Goal: Task Accomplishment & Management: Manage account settings

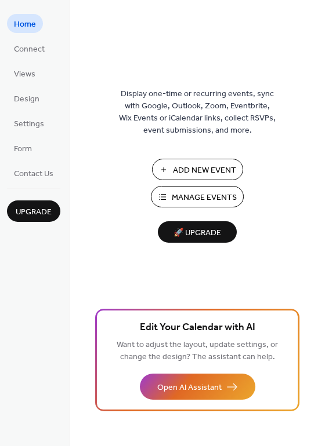
click at [201, 198] on span "Manage Events" at bounding box center [204, 198] width 65 height 12
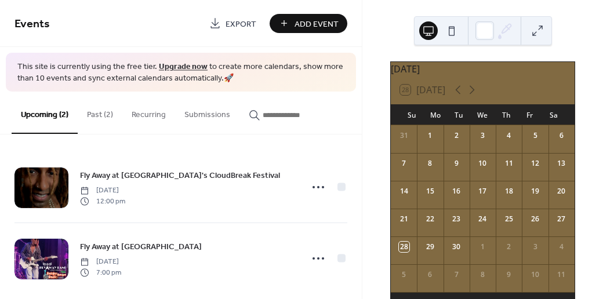
click at [98, 111] on button "Past (2)" at bounding box center [100, 112] width 45 height 41
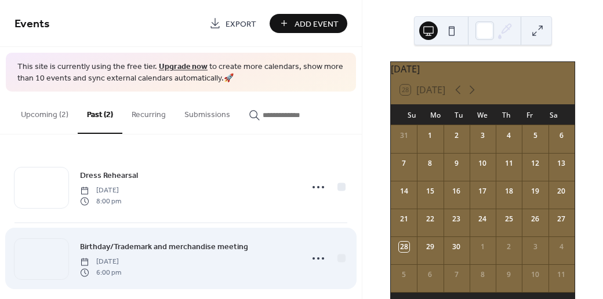
scroll to position [12, 0]
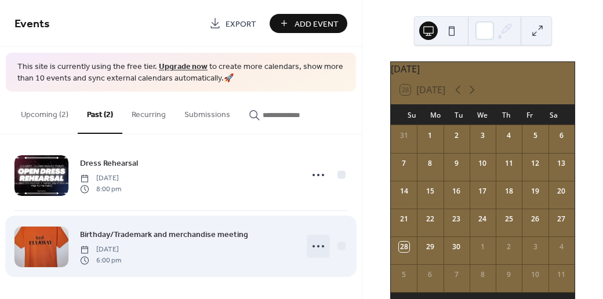
drag, startPoint x: 218, startPoint y: 263, endPoint x: 315, endPoint y: 245, distance: 98.4
click at [315, 245] on icon at bounding box center [318, 246] width 19 height 19
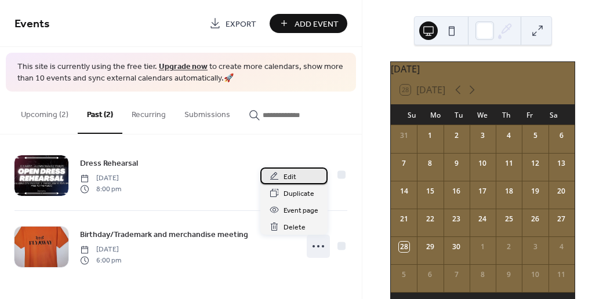
click at [289, 175] on span "Edit" at bounding box center [289, 177] width 13 height 12
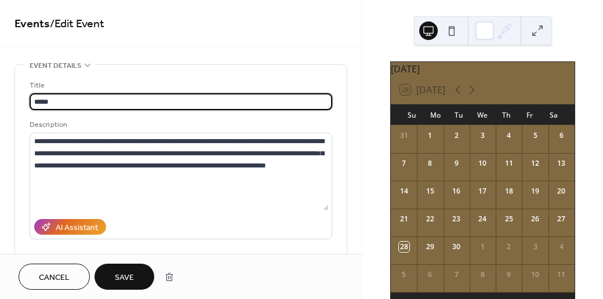
click at [48, 102] on input "*****" at bounding box center [181, 101] width 302 height 17
type input "*"
type input "**********"
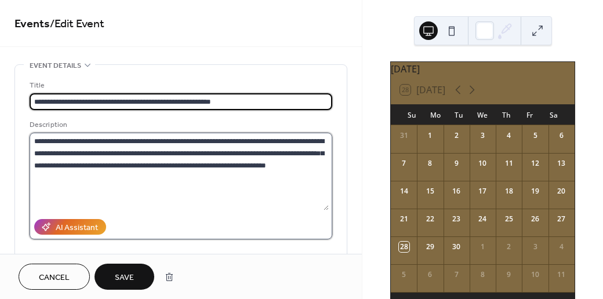
click at [119, 141] on textarea "**********" at bounding box center [179, 172] width 299 height 78
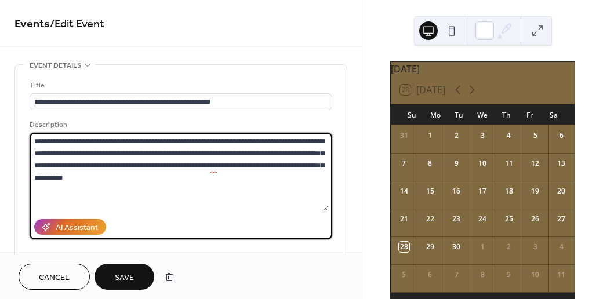
click at [239, 141] on textarea "**********" at bounding box center [179, 172] width 299 height 78
click at [231, 152] on textarea "**********" at bounding box center [179, 172] width 299 height 78
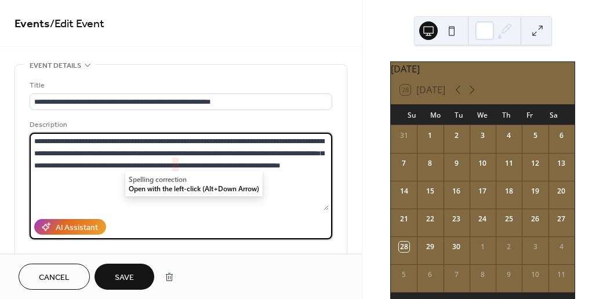
click at [125, 166] on textarea "**********" at bounding box center [179, 172] width 299 height 78
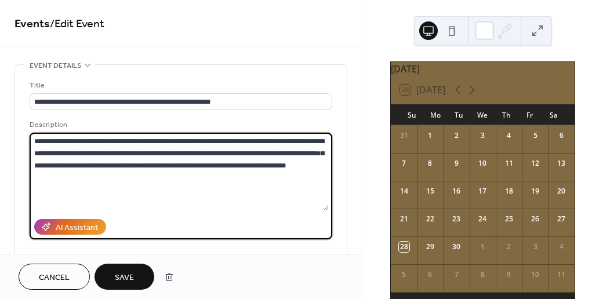
click at [319, 198] on textarea "**********" at bounding box center [179, 172] width 299 height 78
click at [285, 165] on textarea "**********" at bounding box center [179, 172] width 299 height 78
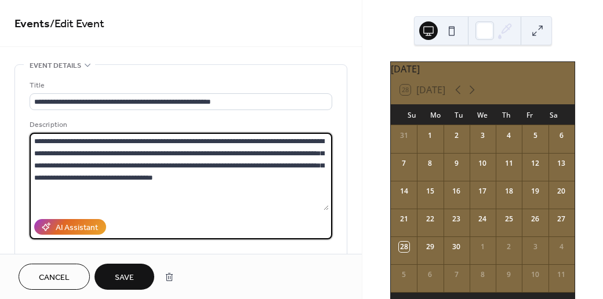
click at [207, 178] on textarea "**********" at bounding box center [179, 172] width 299 height 78
click at [141, 176] on textarea "**********" at bounding box center [179, 172] width 299 height 78
drag, startPoint x: 72, startPoint y: 191, endPoint x: 20, endPoint y: 143, distance: 71.4
click at [20, 143] on div "**********" at bounding box center [180, 211] width 331 height 293
type textarea "**********"
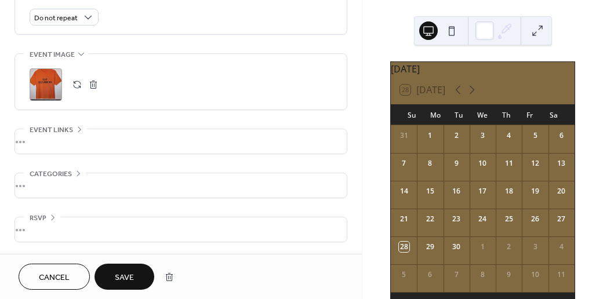
scroll to position [527, 0]
click at [92, 93] on button "button" at bounding box center [93, 84] width 16 height 16
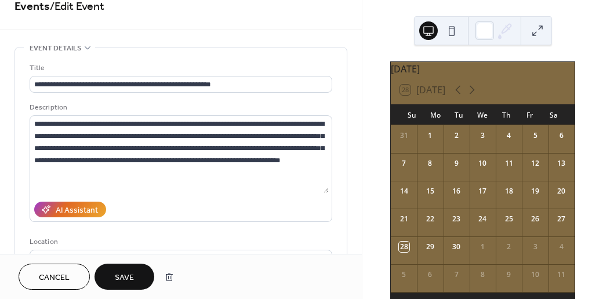
scroll to position [14, 0]
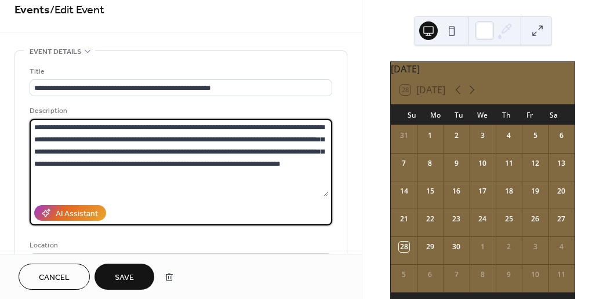
drag, startPoint x: 71, startPoint y: 174, endPoint x: 30, endPoint y: 161, distance: 43.6
drag, startPoint x: 69, startPoint y: 177, endPoint x: 33, endPoint y: 127, distance: 61.9
click at [33, 127] on textarea "**********" at bounding box center [179, 158] width 299 height 78
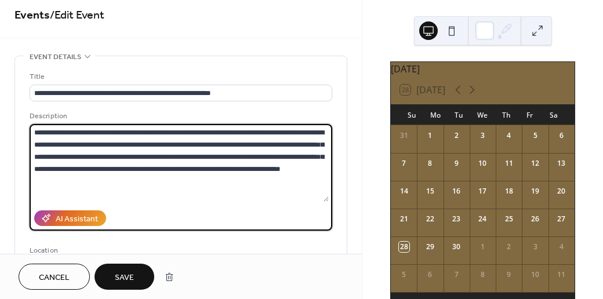
scroll to position [0, 0]
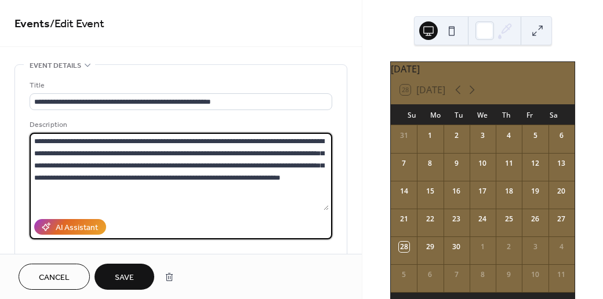
click at [172, 194] on textarea "**********" at bounding box center [179, 172] width 299 height 78
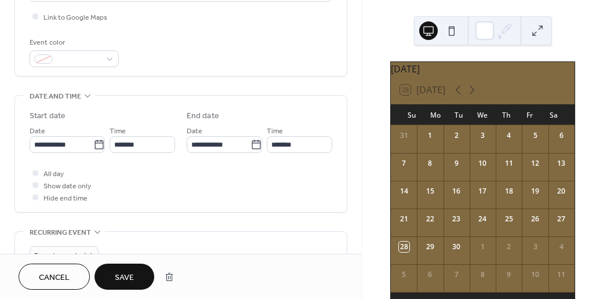
scroll to position [287, 0]
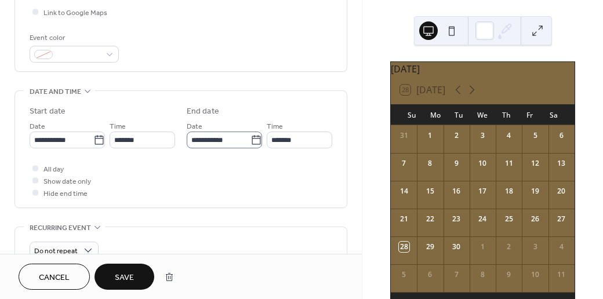
click at [251, 144] on icon at bounding box center [255, 139] width 9 height 9
click at [187, 148] on input "**********" at bounding box center [219, 140] width 64 height 17
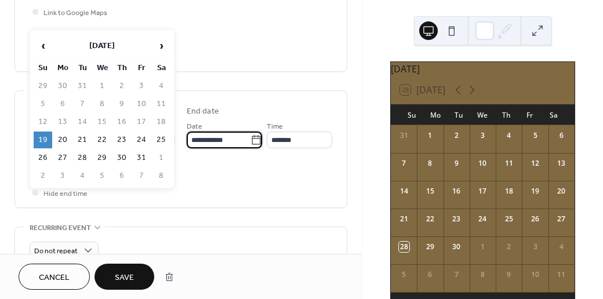
click at [187, 148] on input "**********" at bounding box center [219, 140] width 64 height 17
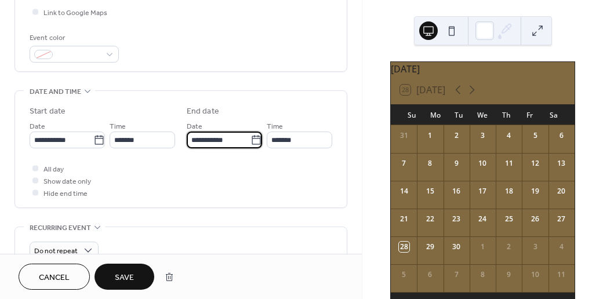
click at [251, 144] on icon at bounding box center [255, 139] width 9 height 9
click at [187, 148] on input "**********" at bounding box center [219, 140] width 64 height 17
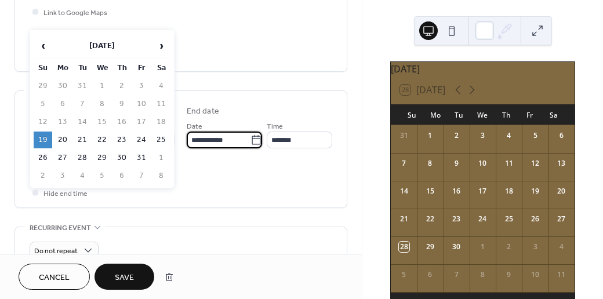
click at [103, 85] on td "1" at bounding box center [102, 86] width 19 height 17
drag, startPoint x: 44, startPoint y: 137, endPoint x: 308, endPoint y: 138, distance: 263.7
click at [175, 138] on div "**********" at bounding box center [102, 133] width 145 height 29
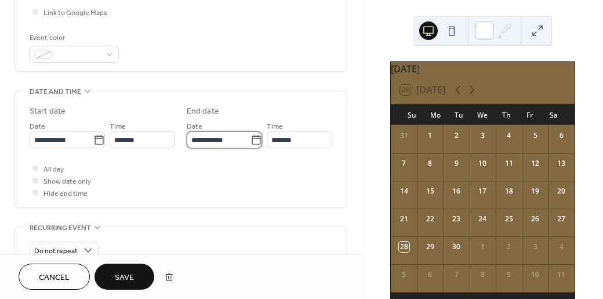
click at [187, 148] on input "**********" at bounding box center [219, 140] width 64 height 17
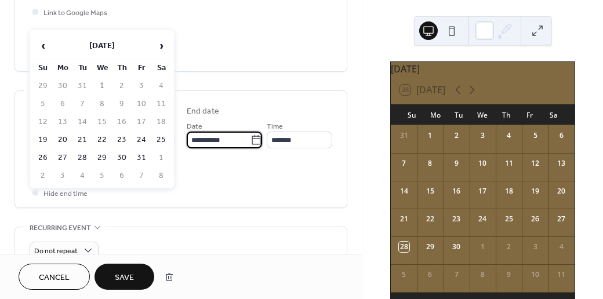
type input "**********"
type input "*******"
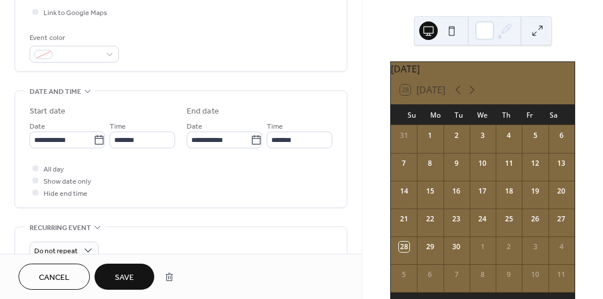
click at [285, 118] on label "End date" at bounding box center [259, 111] width 145 height 12
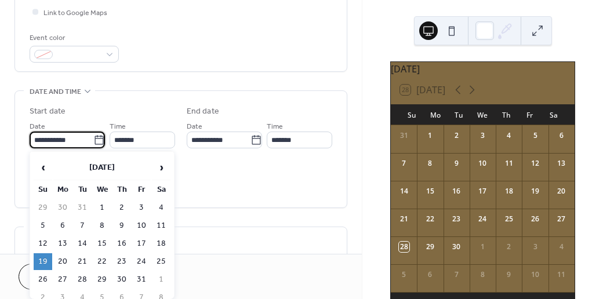
drag, startPoint x: 84, startPoint y: 141, endPoint x: 4, endPoint y: 141, distance: 80.0
click at [4, 141] on div "**********" at bounding box center [181, 131] width 362 height 709
click at [101, 205] on td "1" at bounding box center [102, 207] width 19 height 17
type input "**********"
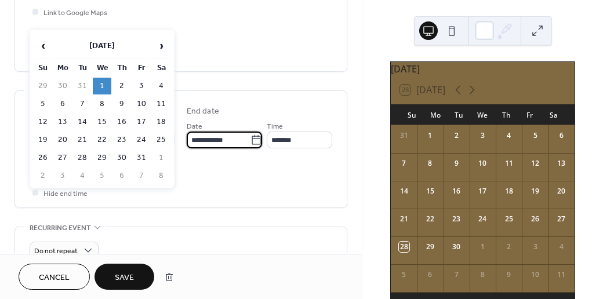
drag, startPoint x: 76, startPoint y: 195, endPoint x: 17, endPoint y: 194, distance: 58.5
click at [17, 194] on div "**********" at bounding box center [180, 149] width 331 height 116
click at [45, 136] on td "19" at bounding box center [43, 140] width 19 height 17
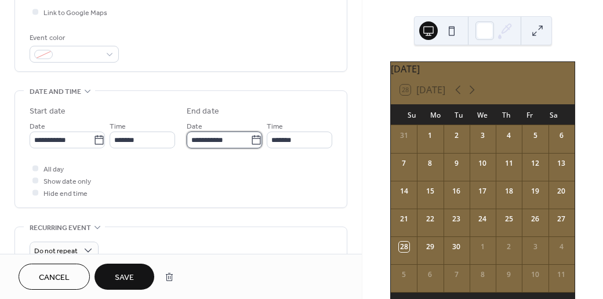
click at [187, 148] on input "**********" at bounding box center [219, 140] width 64 height 17
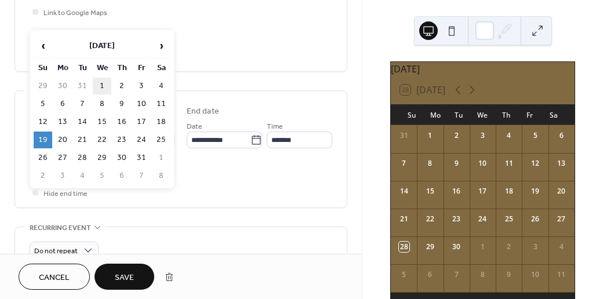
click at [102, 86] on td "1" at bounding box center [102, 86] width 19 height 17
type input "**********"
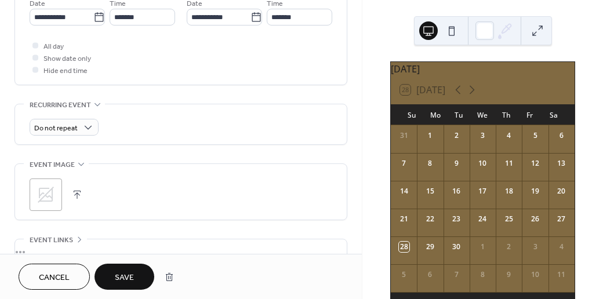
scroll to position [410, 0]
click at [42, 17] on input "**********" at bounding box center [62, 16] width 64 height 17
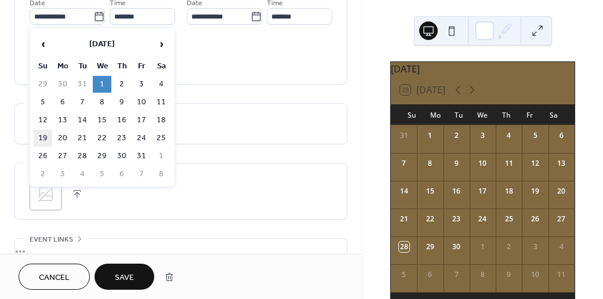
click at [41, 136] on td "19" at bounding box center [43, 138] width 19 height 17
type input "**********"
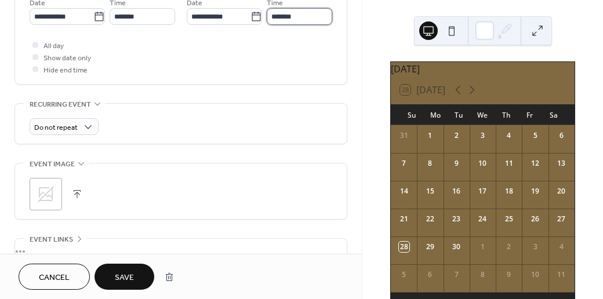
click at [267, 25] on input "*******" at bounding box center [299, 16] width 65 height 17
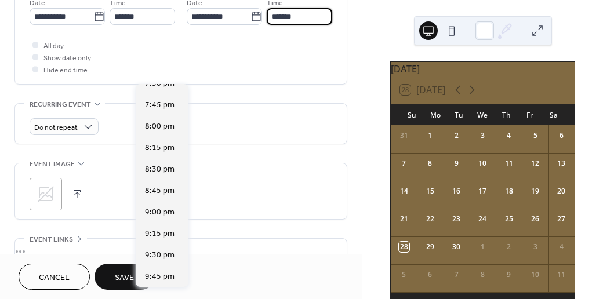
scroll to position [121, 0]
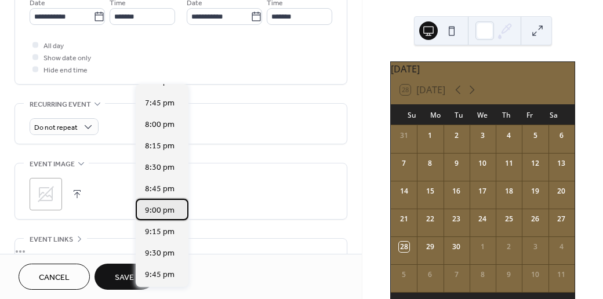
click at [158, 209] on span "9:00 pm" at bounding box center [160, 211] width 30 height 12
type input "*******"
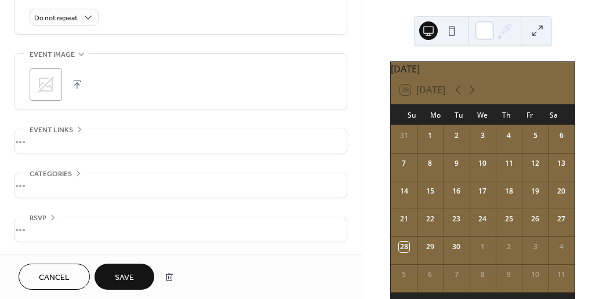
scroll to position [550, 0]
click at [77, 93] on button "button" at bounding box center [77, 84] width 16 height 16
click at [73, 93] on button "button" at bounding box center [77, 84] width 16 height 16
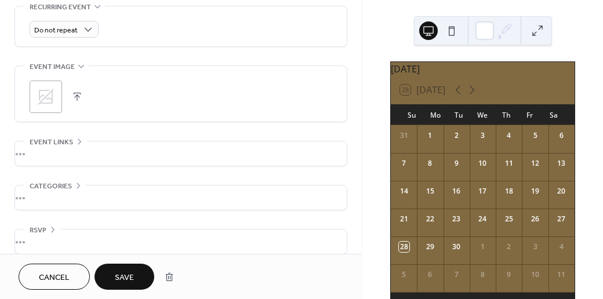
scroll to position [577, 0]
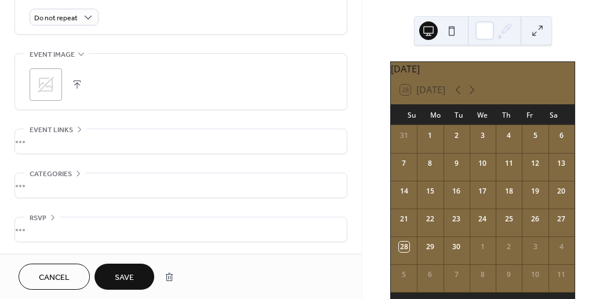
click at [78, 82] on button "button" at bounding box center [77, 84] width 16 height 16
click at [124, 275] on span "Save" at bounding box center [124, 278] width 19 height 12
click at [124, 275] on div "Cancel Save" at bounding box center [99, 277] width 161 height 26
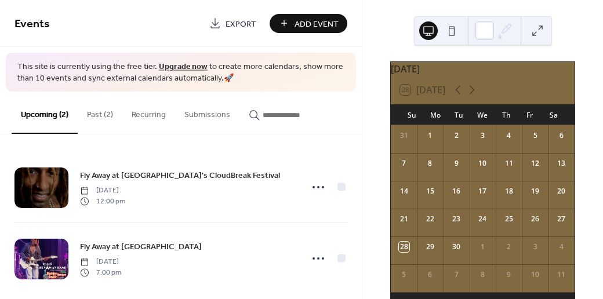
click at [99, 113] on button "Past (2)" at bounding box center [100, 112] width 45 height 41
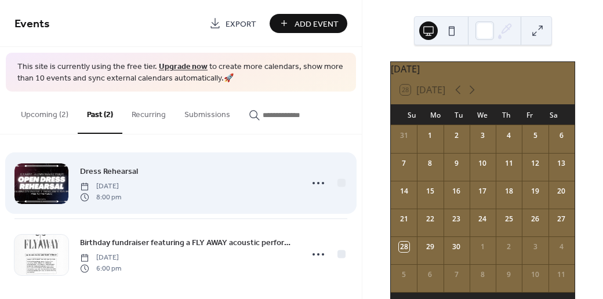
scroll to position [12, 0]
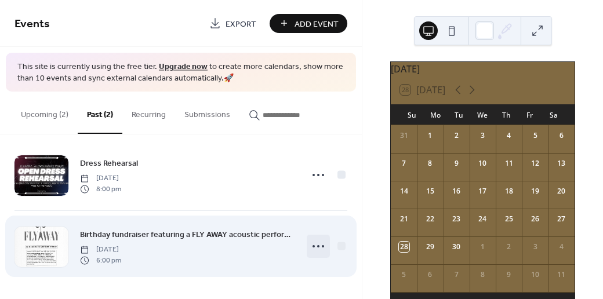
click at [316, 246] on icon at bounding box center [318, 246] width 19 height 19
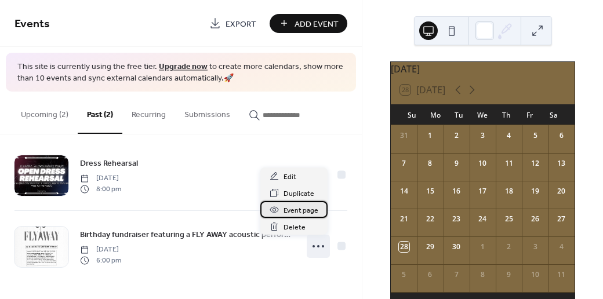
click at [297, 212] on span "Event page" at bounding box center [300, 211] width 35 height 12
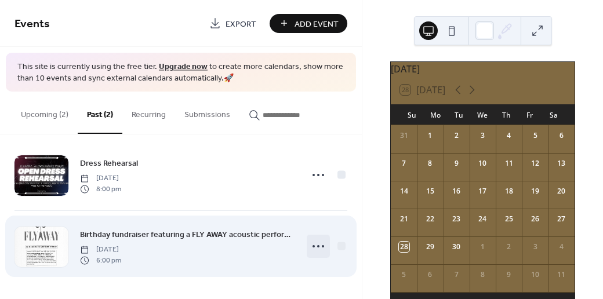
click at [318, 246] on icon at bounding box center [318, 246] width 19 height 19
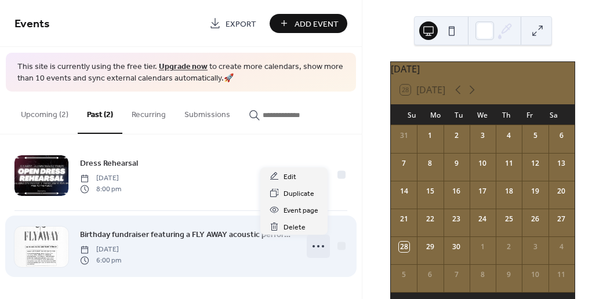
click at [318, 246] on icon at bounding box center [318, 246] width 19 height 19
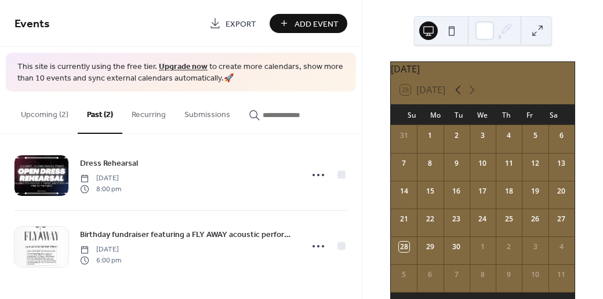
click at [458, 94] on icon at bounding box center [458, 90] width 14 height 14
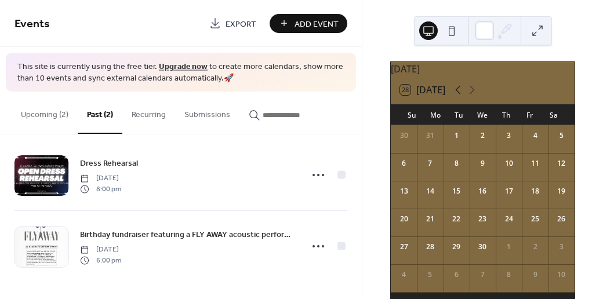
click at [458, 94] on icon at bounding box center [458, 90] width 14 height 14
click at [414, 223] on div "19" at bounding box center [404, 223] width 26 height 28
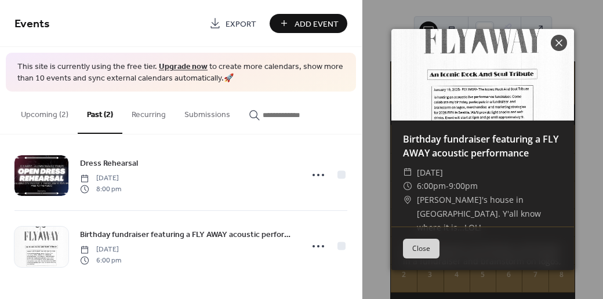
drag, startPoint x: 540, startPoint y: 29, endPoint x: 524, endPoint y: 24, distance: 16.5
click at [524, 24] on div "Birthday fundraiser featuring a FLY AWAY acoustic performance ​ [DATE] ​ 6:00pm…" at bounding box center [482, 149] width 240 height 299
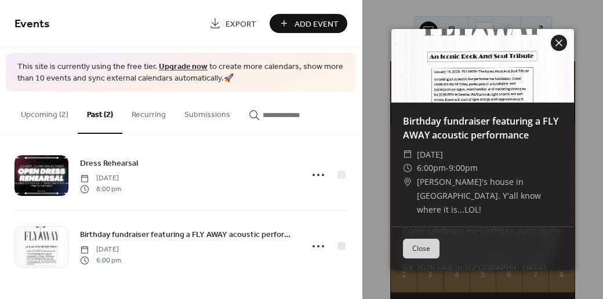
click at [560, 46] on icon at bounding box center [559, 43] width 14 height 14
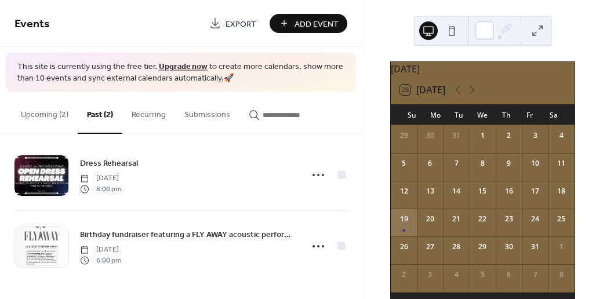
click at [413, 228] on div "19" at bounding box center [404, 223] width 26 height 28
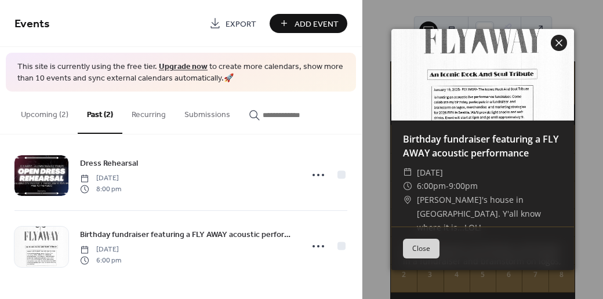
click at [558, 42] on icon at bounding box center [558, 42] width 7 height 7
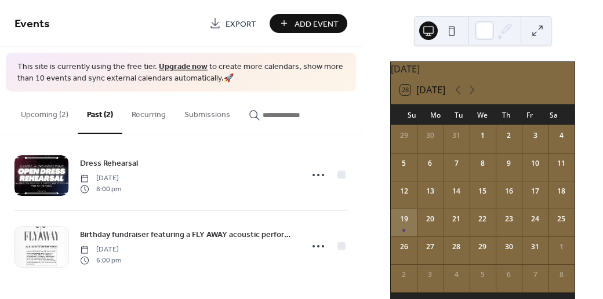
click at [412, 232] on div "19" at bounding box center [404, 223] width 26 height 28
click at [412, 232] on div "[DATE] 28 [DATE] Su Mo Tu We Th Fr Sa 29 30 31 1 2 3 4 5 6 7 8 9 10 11 12 13 14…" at bounding box center [482, 149] width 241 height 299
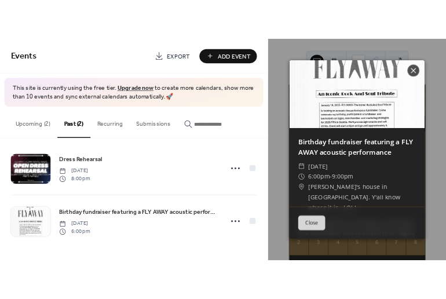
scroll to position [147, 0]
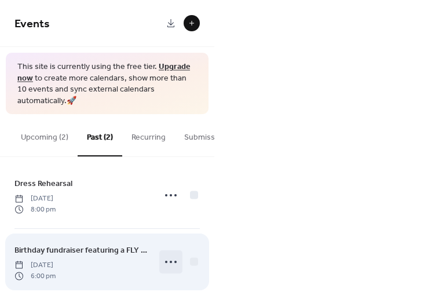
click at [170, 263] on circle at bounding box center [171, 262] width 2 height 2
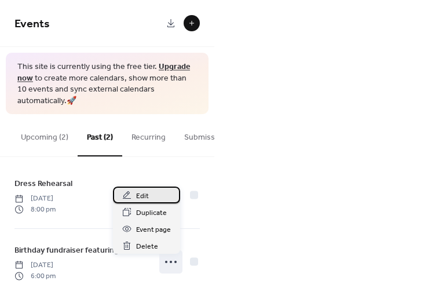
click at [145, 194] on span "Edit" at bounding box center [142, 196] width 13 height 12
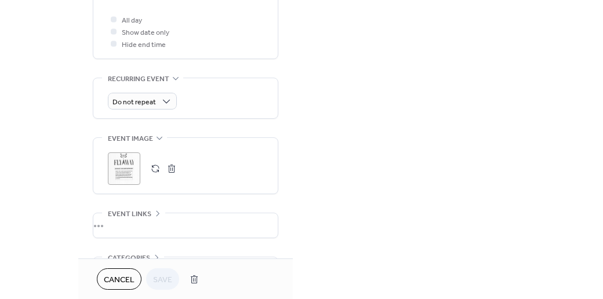
scroll to position [510, 0]
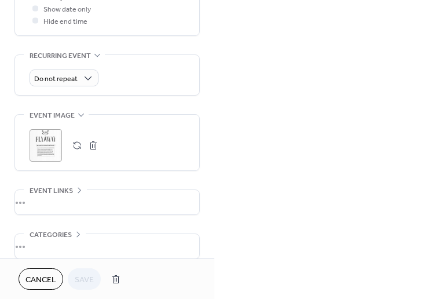
click at [74, 145] on button "button" at bounding box center [77, 145] width 16 height 16
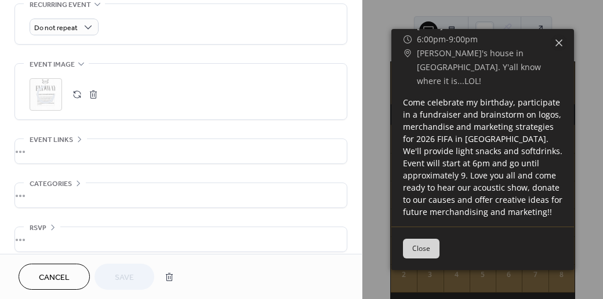
scroll to position [145, 0]
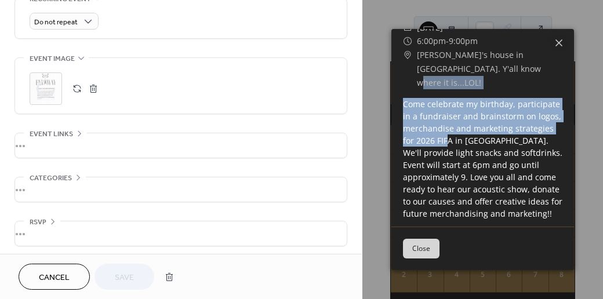
drag, startPoint x: 515, startPoint y: 64, endPoint x: 530, endPoint y: 127, distance: 64.9
click at [530, 127] on div "Birthday fundraiser featuring a FLY AWAY acoustic performance ​ [DATE] ​ 6:00pm…" at bounding box center [482, 104] width 183 height 256
click at [562, 81] on div "Birthday fundraiser featuring a FLY AWAY acoustic performance ​ [DATE] ​ 6:00pm…" at bounding box center [482, 104] width 183 height 256
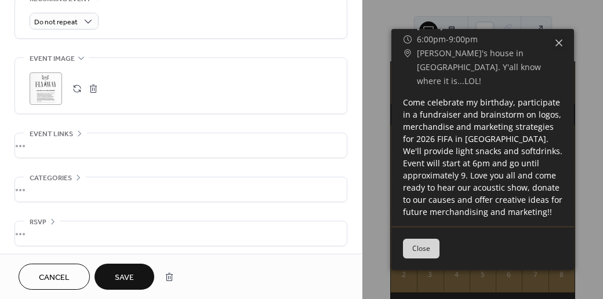
scroll to position [0, 0]
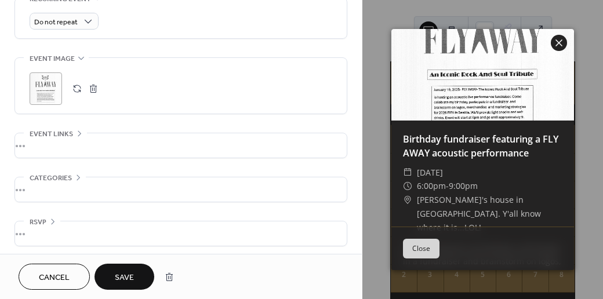
click at [561, 43] on icon at bounding box center [559, 43] width 14 height 14
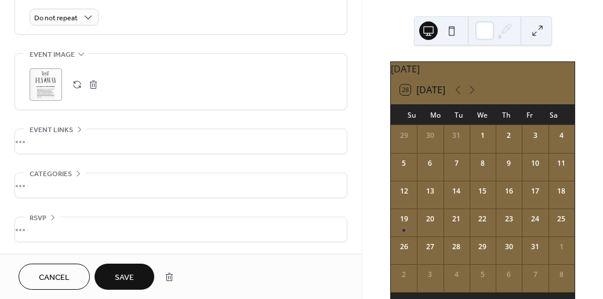
scroll to position [577, 0]
click at [127, 275] on span "Save" at bounding box center [124, 278] width 19 height 12
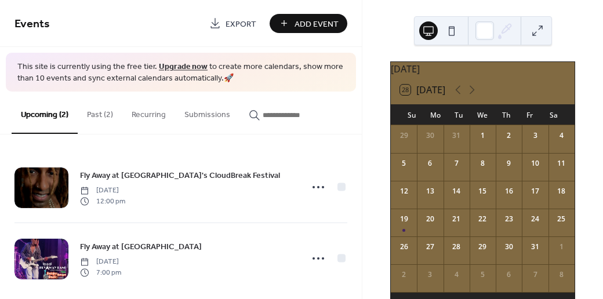
click at [98, 112] on button "Past (2)" at bounding box center [100, 112] width 45 height 41
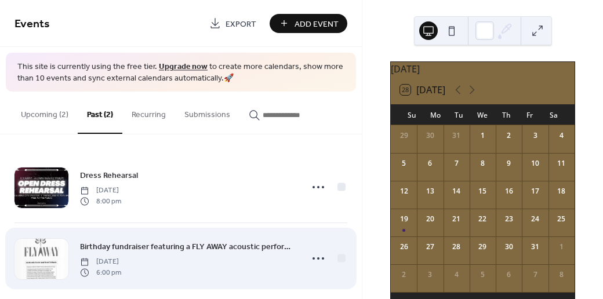
click at [235, 260] on div "Birthday fundraiser featuring a FLY AWAY acoustic performance [DATE] 6:00 pm" at bounding box center [187, 258] width 215 height 37
click at [48, 259] on div at bounding box center [41, 259] width 54 height 41
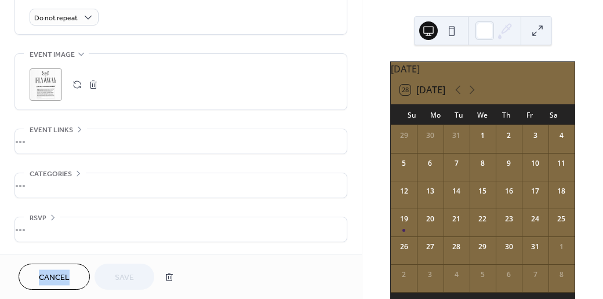
scroll to position [572, 0]
click at [56, 277] on span "Cancel" at bounding box center [54, 278] width 31 height 12
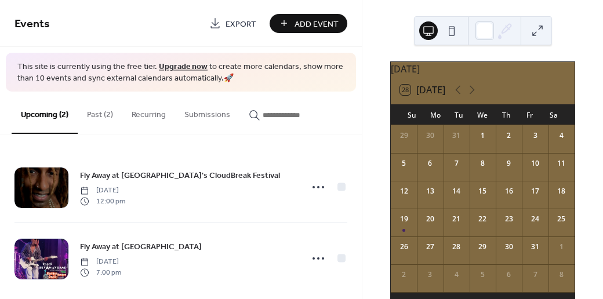
click at [103, 114] on button "Past (2)" at bounding box center [100, 112] width 45 height 41
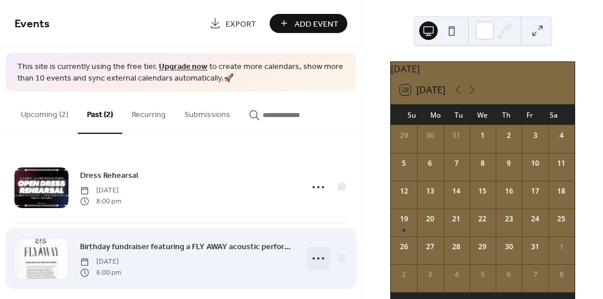
click at [318, 254] on icon at bounding box center [318, 258] width 19 height 19
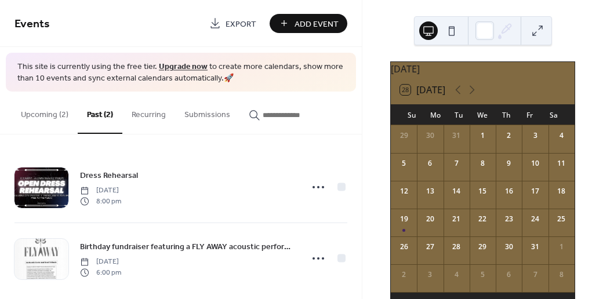
click at [238, 21] on span "Export" at bounding box center [240, 24] width 31 height 12
click at [210, 114] on button "Submissions" at bounding box center [207, 112] width 64 height 41
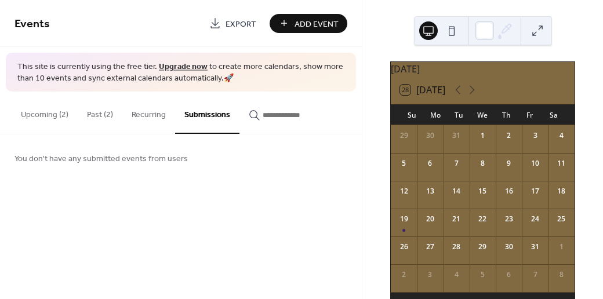
click at [97, 112] on button "Past (2)" at bounding box center [100, 112] width 45 height 41
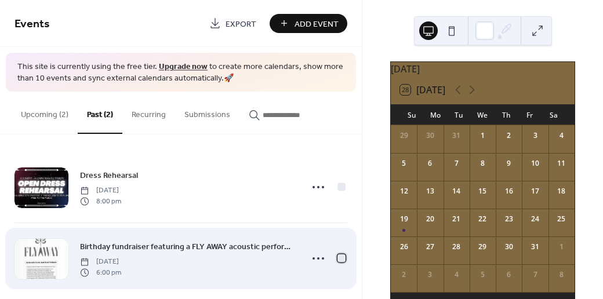
click at [343, 258] on div at bounding box center [342, 259] width 12 height 12
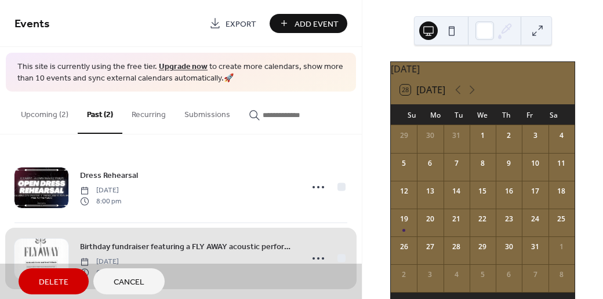
click at [407, 228] on div "19" at bounding box center [404, 223] width 26 height 28
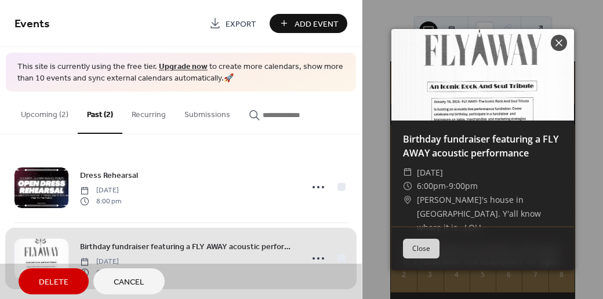
click at [425, 250] on button "Close" at bounding box center [421, 249] width 37 height 20
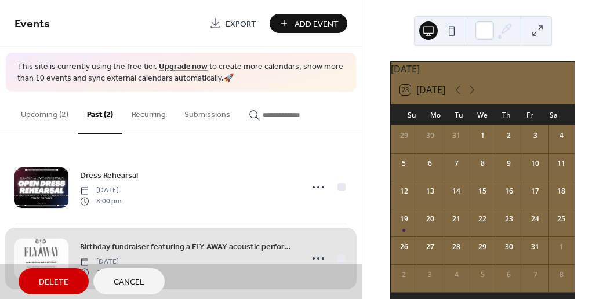
click at [429, 32] on button at bounding box center [428, 30] width 19 height 19
click at [541, 27] on button at bounding box center [537, 30] width 19 height 19
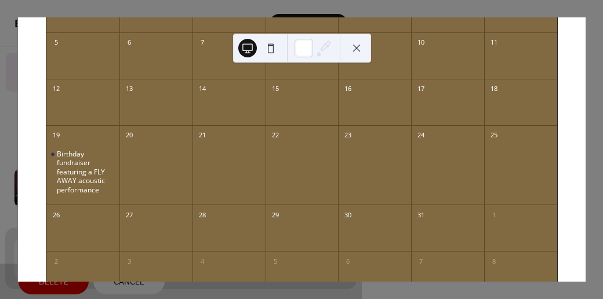
scroll to position [149, 0]
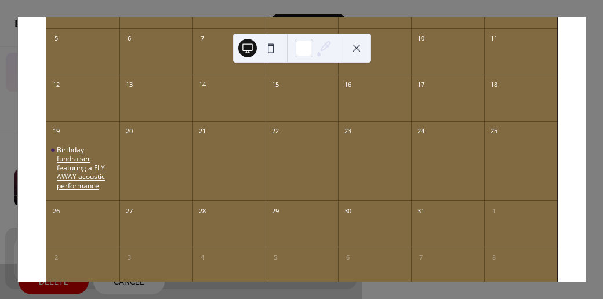
click at [96, 164] on div "Birthday fundraiser featuring a FLY AWAY acoustic performance" at bounding box center [86, 167] width 58 height 45
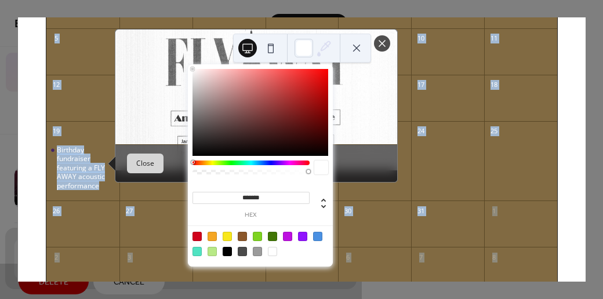
drag, startPoint x: 300, startPoint y: 46, endPoint x: 334, endPoint y: 75, distance: 44.8
click at [334, 75] on div "28 [DATE] [DATE] Sun Mon Tue Wed Thu Fri Sat 29 30 31 1 2 3 4 5 6 7 8 9 10 11 1…" at bounding box center [301, 149] width 568 height 264
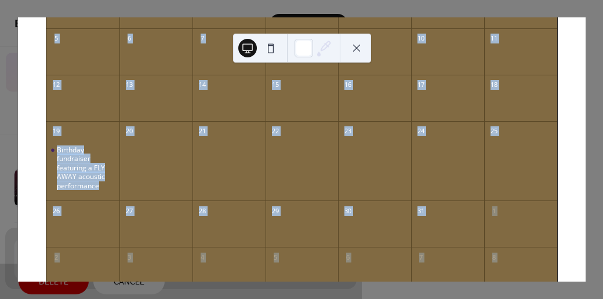
click at [355, 43] on button at bounding box center [356, 48] width 19 height 19
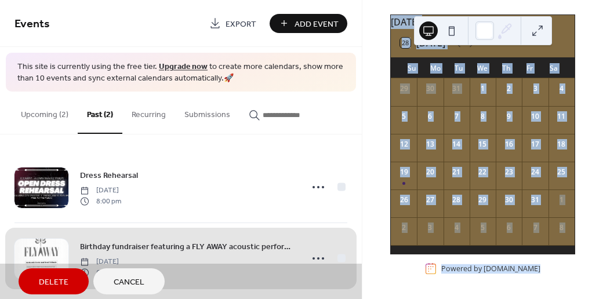
scroll to position [0, 0]
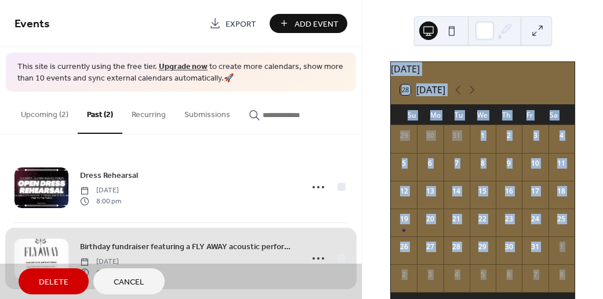
click at [495, 76] on div "[DATE]" at bounding box center [483, 69] width 184 height 14
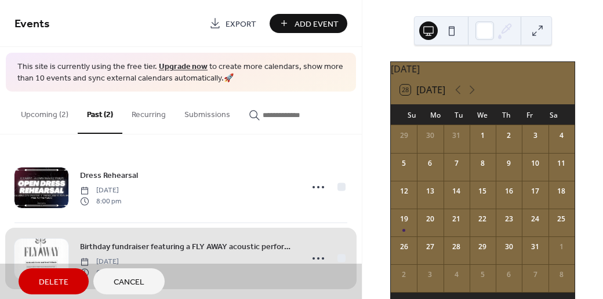
click at [540, 22] on button at bounding box center [537, 30] width 19 height 19
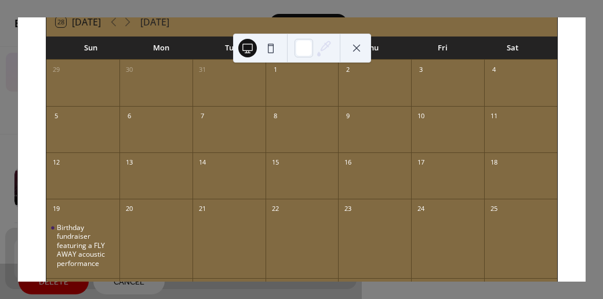
scroll to position [76, 0]
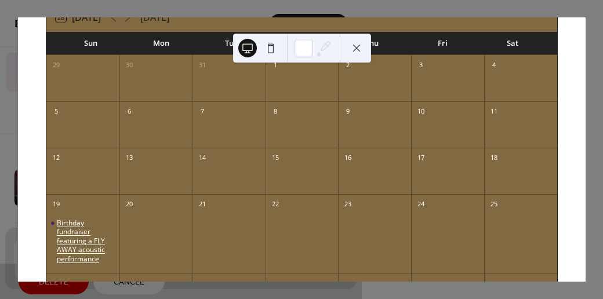
click at [80, 241] on div "Birthday fundraiser featuring a FLY AWAY acoustic performance" at bounding box center [86, 240] width 58 height 45
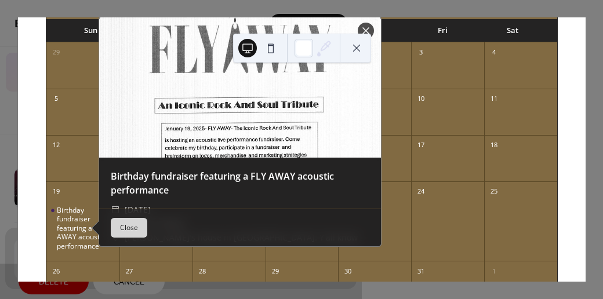
scroll to position [43, 0]
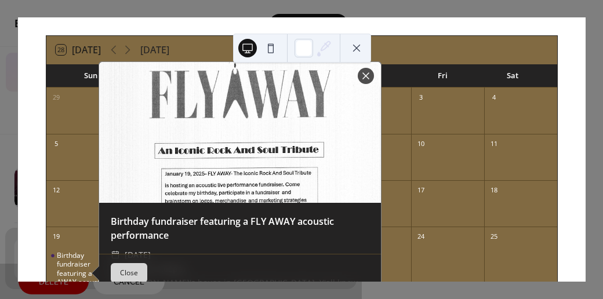
click at [360, 49] on button at bounding box center [356, 48] width 19 height 19
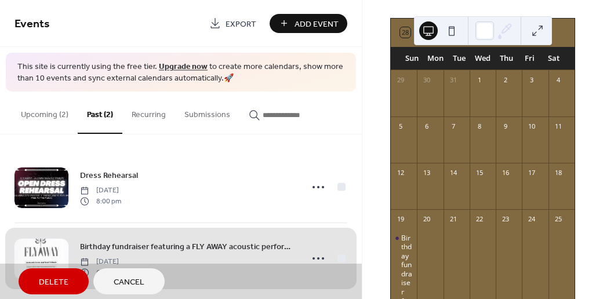
click at [355, 49] on div "Events Export Add Event This site is currently using the free tier. Upgrade now…" at bounding box center [181, 149] width 362 height 299
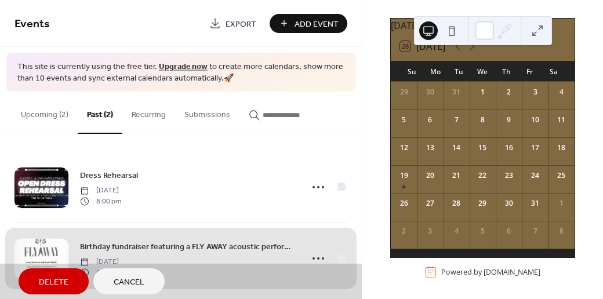
scroll to position [12, 0]
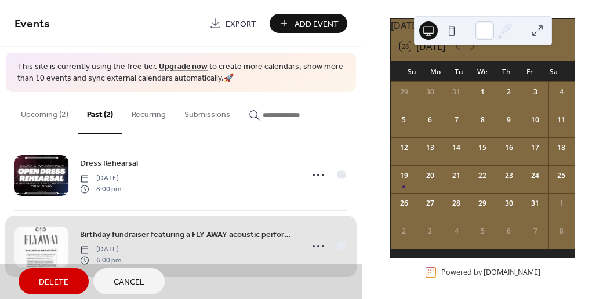
click at [128, 285] on span "Cancel" at bounding box center [129, 282] width 31 height 12
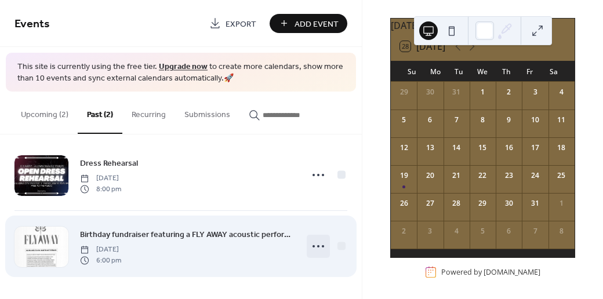
click at [322, 246] on circle at bounding box center [323, 246] width 2 height 2
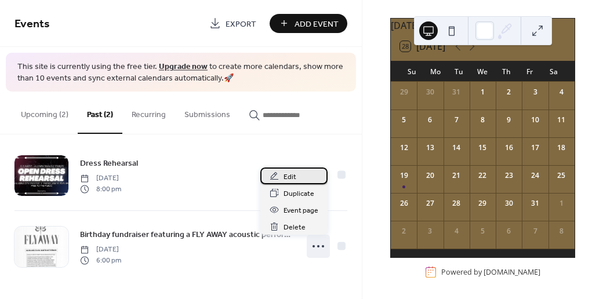
click at [296, 176] on span "Edit" at bounding box center [289, 177] width 13 height 12
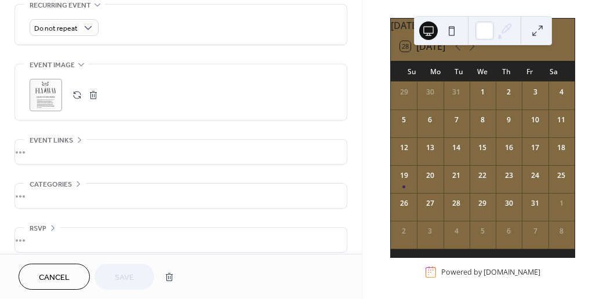
scroll to position [577, 0]
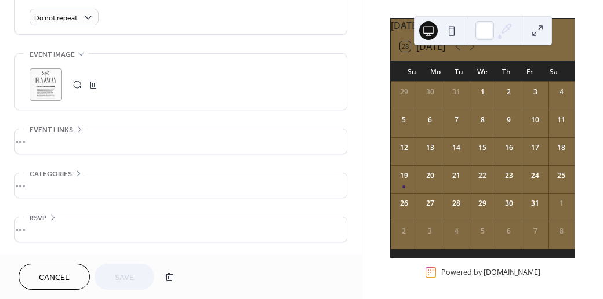
click at [91, 84] on button "button" at bounding box center [93, 84] width 16 height 16
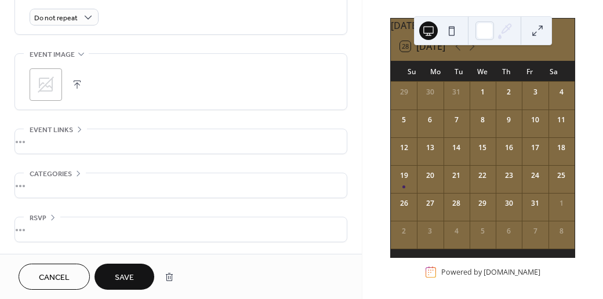
click at [79, 81] on button "button" at bounding box center [77, 84] width 16 height 16
click at [77, 82] on button "button" at bounding box center [77, 84] width 16 height 16
click at [75, 82] on button "button" at bounding box center [77, 84] width 16 height 16
click at [74, 85] on button "button" at bounding box center [77, 84] width 16 height 16
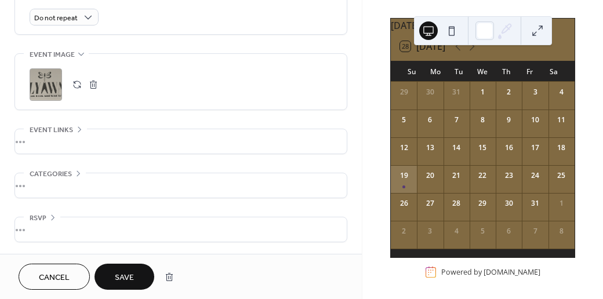
click at [413, 180] on div "19" at bounding box center [404, 179] width 26 height 28
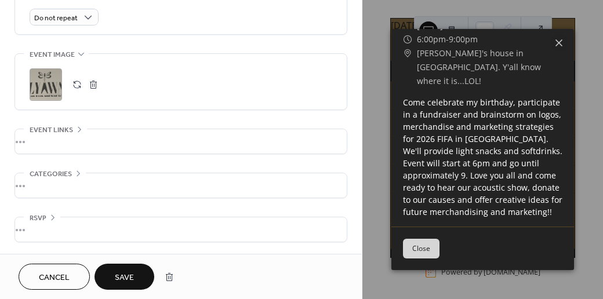
scroll to position [0, 0]
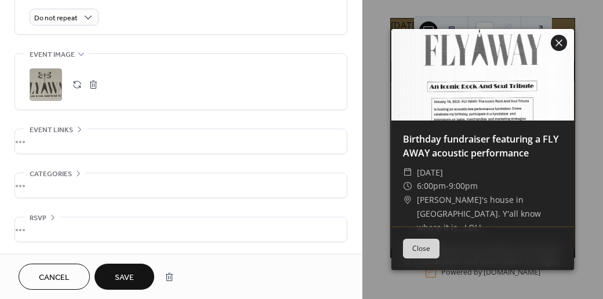
click at [559, 43] on icon at bounding box center [558, 42] width 7 height 7
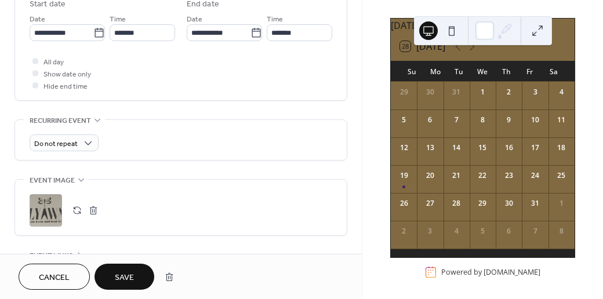
scroll to position [1, 0]
click at [130, 274] on span "Save" at bounding box center [124, 278] width 19 height 12
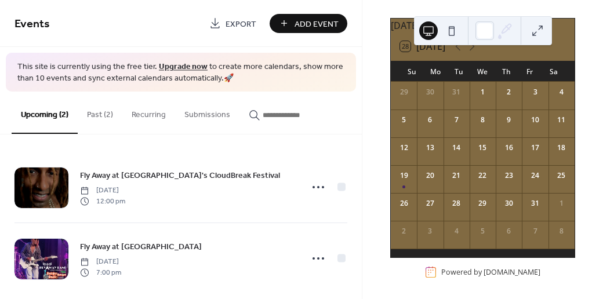
click at [100, 114] on button "Past (2)" at bounding box center [100, 112] width 45 height 41
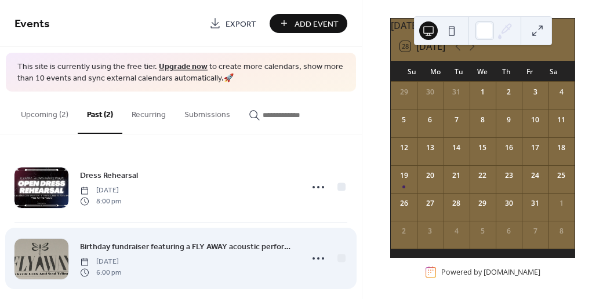
click at [191, 258] on div "Birthday fundraiser featuring a FLY AWAY acoustic performance [DATE] 6:00 pm" at bounding box center [187, 258] width 215 height 37
click at [316, 256] on icon at bounding box center [318, 258] width 19 height 19
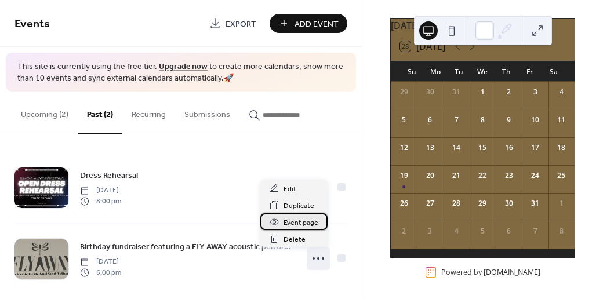
click at [302, 223] on span "Event page" at bounding box center [300, 223] width 35 height 12
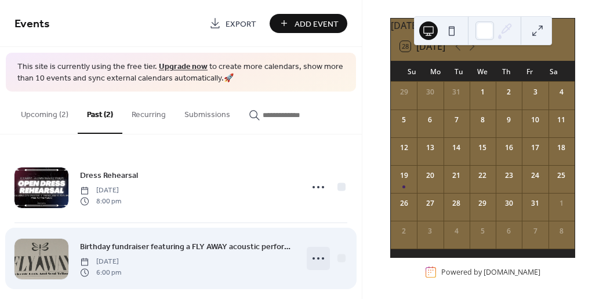
click at [316, 256] on icon at bounding box center [318, 258] width 19 height 19
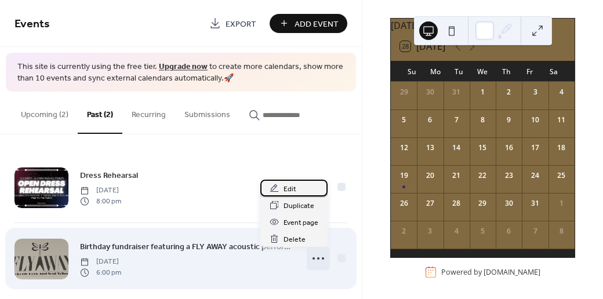
click at [287, 188] on span "Edit" at bounding box center [289, 189] width 13 height 12
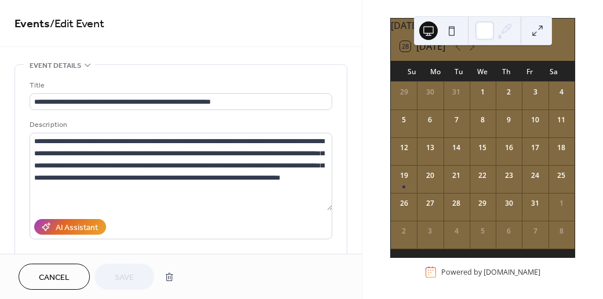
click at [300, 187] on textarea "**********" at bounding box center [181, 172] width 302 height 78
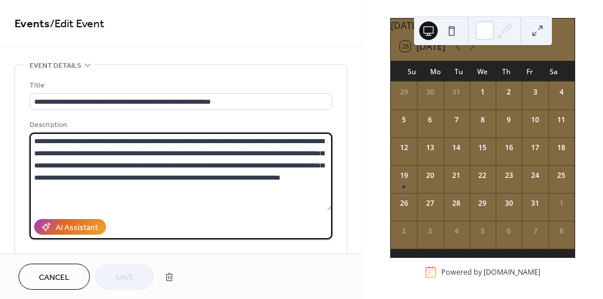
click at [300, 187] on textarea "**********" at bounding box center [181, 172] width 302 height 78
click at [230, 198] on textarea "**********" at bounding box center [179, 172] width 299 height 78
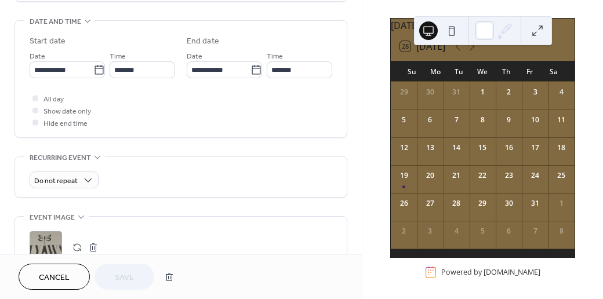
scroll to position [455, 0]
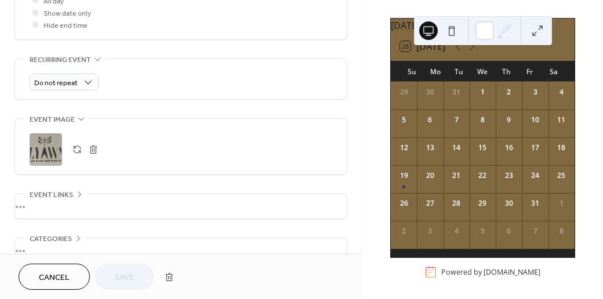
click at [538, 28] on button at bounding box center [537, 30] width 19 height 19
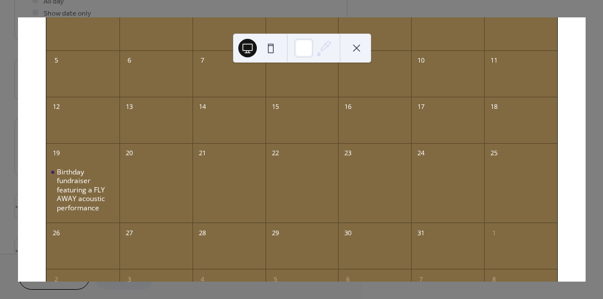
scroll to position [127, 0]
click at [85, 184] on div "Birthday fundraiser featuring a FLY AWAY acoustic performance" at bounding box center [86, 189] width 58 height 45
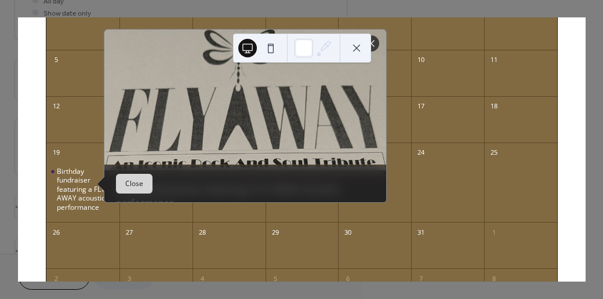
click at [358, 47] on button at bounding box center [356, 48] width 19 height 19
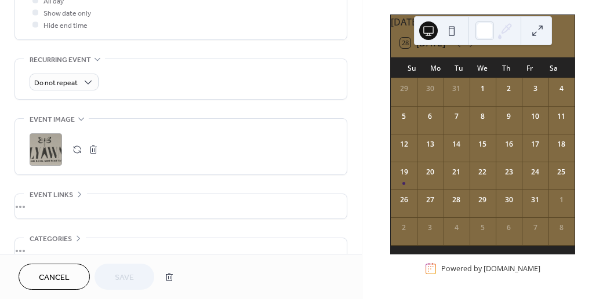
scroll to position [0, 0]
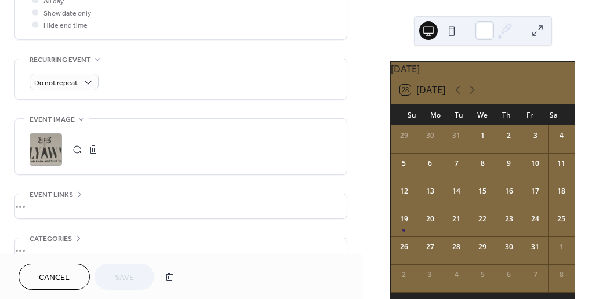
click at [540, 31] on button at bounding box center [537, 30] width 19 height 19
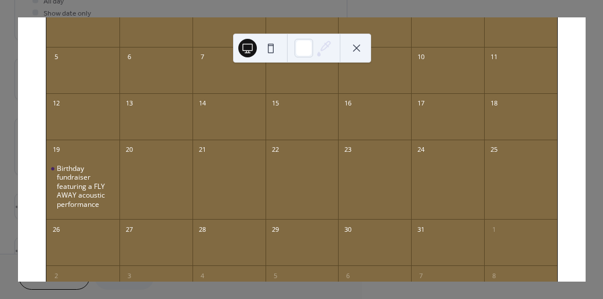
scroll to position [133, 0]
click at [97, 183] on div "Birthday fundraiser featuring a FLY AWAY acoustic performance" at bounding box center [86, 184] width 58 height 45
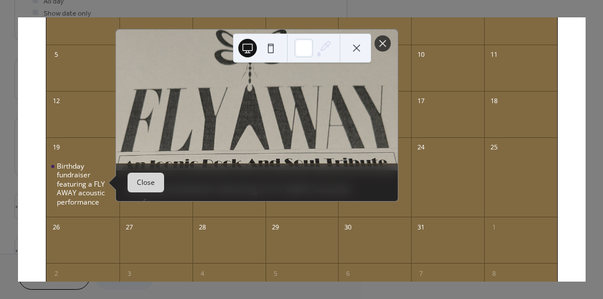
drag, startPoint x: 247, startPoint y: 46, endPoint x: 261, endPoint y: 86, distance: 42.1
click at [261, 86] on div "28 [DATE] [DATE] Sun Mon Tue Wed Thu Fri Sat 29 30 31 1 2 3 4 5 6 7 8 9 10 11 1…" at bounding box center [301, 149] width 568 height 264
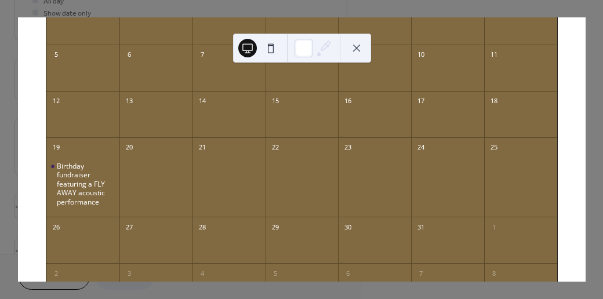
click at [359, 45] on button at bounding box center [356, 48] width 19 height 19
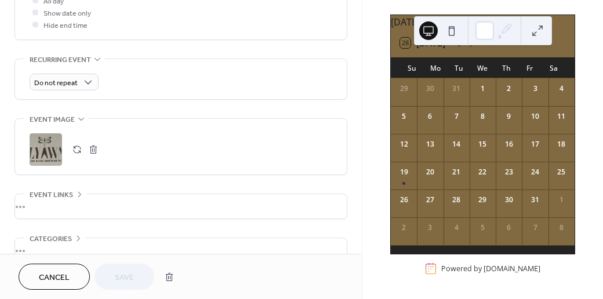
scroll to position [0, 0]
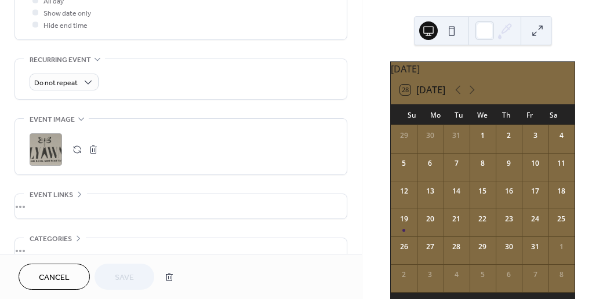
click at [76, 158] on button "button" at bounding box center [77, 149] width 16 height 16
click at [123, 278] on span "Save" at bounding box center [124, 278] width 19 height 12
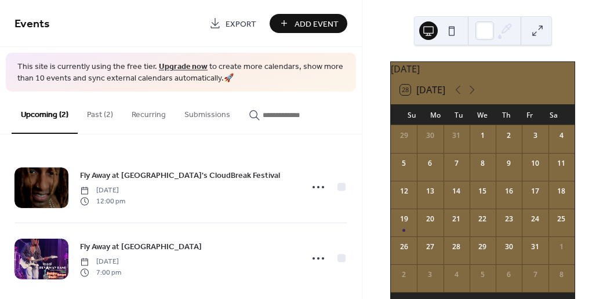
click at [98, 114] on button "Past (2)" at bounding box center [100, 112] width 45 height 41
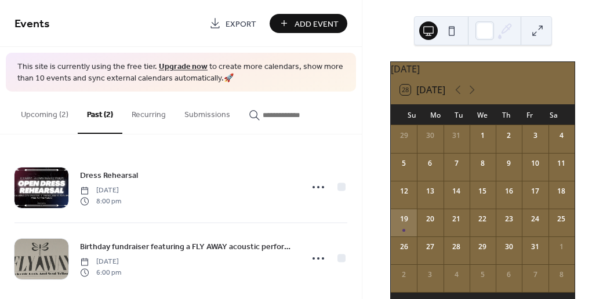
click at [407, 224] on div "19" at bounding box center [404, 223] width 26 height 28
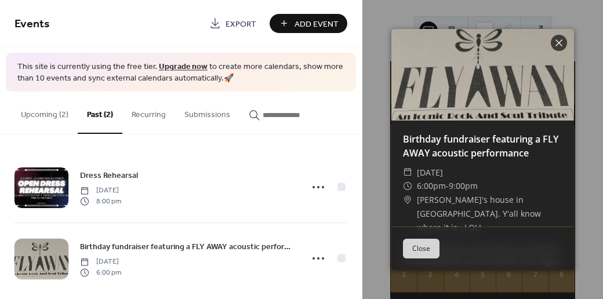
click at [421, 250] on button "Close" at bounding box center [421, 249] width 37 height 20
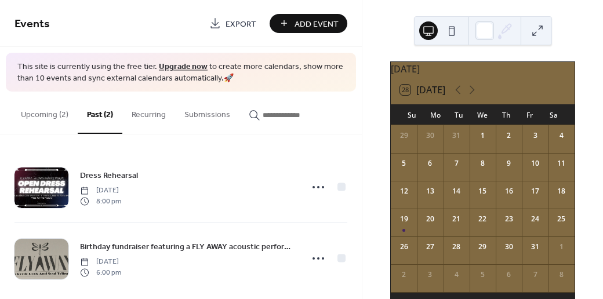
scroll to position [54, 0]
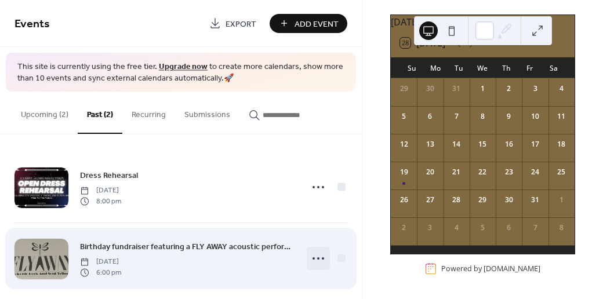
click at [317, 258] on circle at bounding box center [318, 258] width 2 height 2
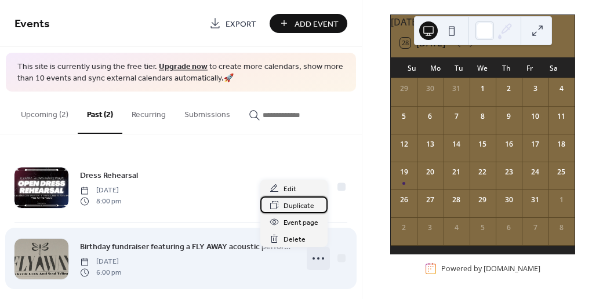
click at [300, 205] on span "Duplicate" at bounding box center [298, 206] width 31 height 12
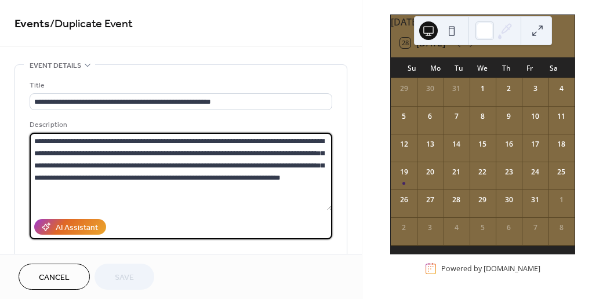
click at [300, 205] on textarea "**********" at bounding box center [181, 172] width 302 height 78
click at [299, 203] on textarea "**********" at bounding box center [179, 172] width 299 height 78
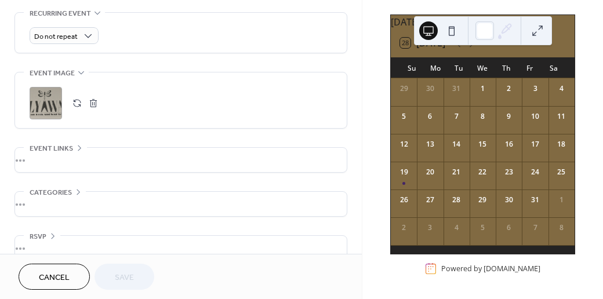
scroll to position [577, 0]
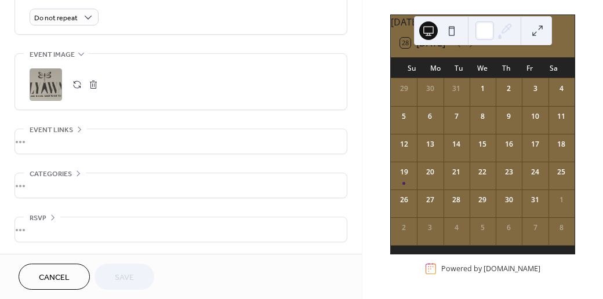
click at [32, 140] on div "•••" at bounding box center [180, 141] width 331 height 24
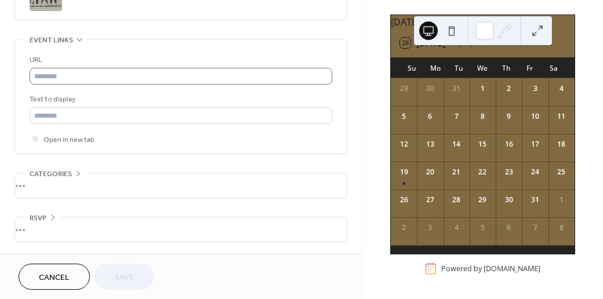
scroll to position [661, 0]
click at [79, 41] on div "•••" at bounding box center [180, 39] width 331 height 1
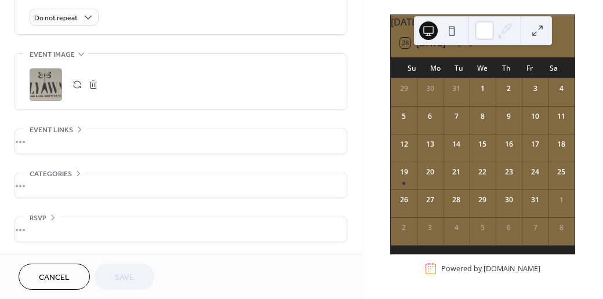
scroll to position [577, 0]
click at [37, 185] on div "•••" at bounding box center [180, 185] width 331 height 24
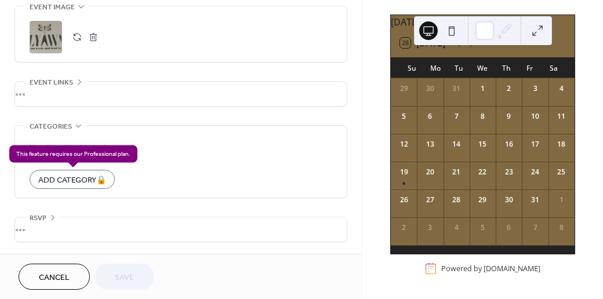
scroll to position [624, 0]
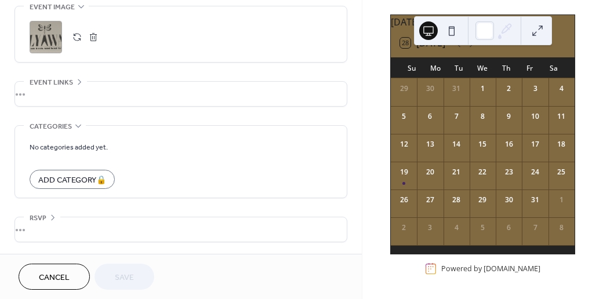
click at [74, 124] on icon at bounding box center [78, 125] width 9 height 9
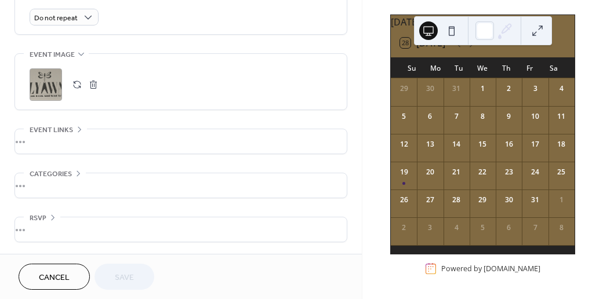
scroll to position [207, 0]
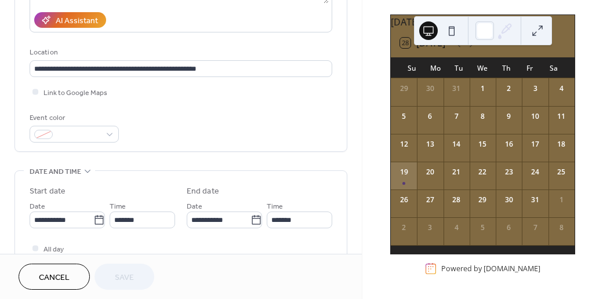
click at [411, 179] on div "19" at bounding box center [404, 176] width 26 height 28
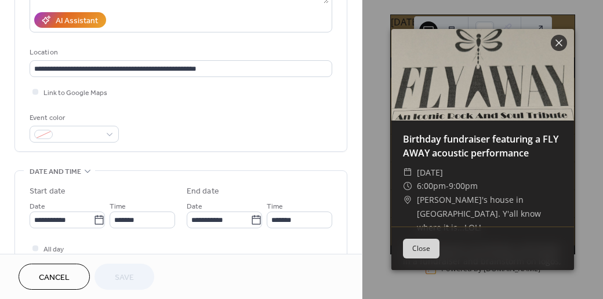
click at [425, 247] on button "Close" at bounding box center [421, 249] width 37 height 20
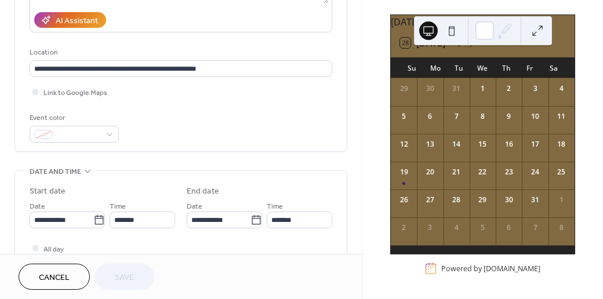
click at [538, 32] on button at bounding box center [537, 30] width 19 height 19
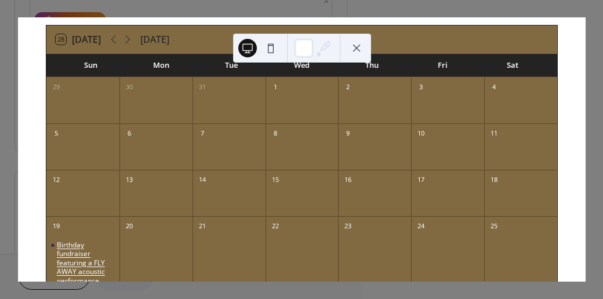
click at [91, 261] on div "Birthday fundraiser featuring a FLY AWAY acoustic performance" at bounding box center [86, 262] width 58 height 45
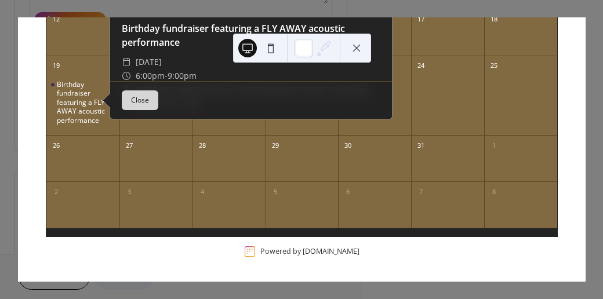
scroll to position [0, 0]
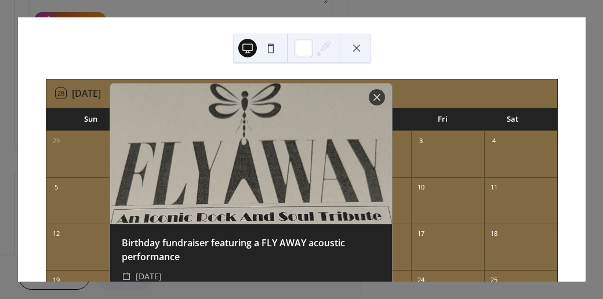
click at [245, 51] on button at bounding box center [247, 48] width 19 height 19
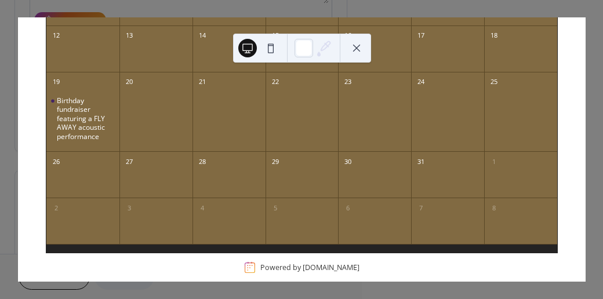
click at [333, 72] on div "22" at bounding box center [301, 112] width 73 height 80
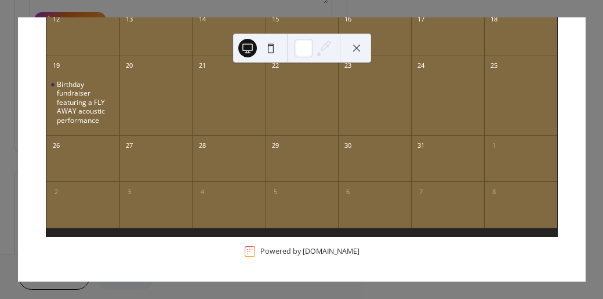
scroll to position [207, 0]
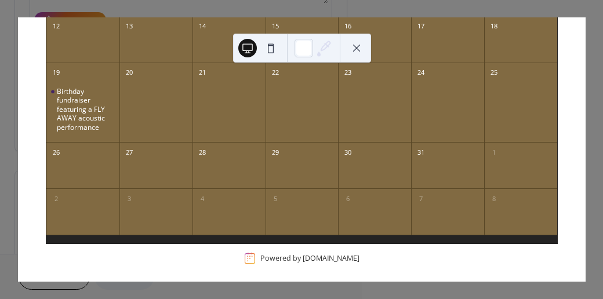
drag, startPoint x: 376, startPoint y: 114, endPoint x: 375, endPoint y: 181, distance: 67.2
drag, startPoint x: 375, startPoint y: 181, endPoint x: 185, endPoint y: 258, distance: 204.6
click at [185, 258] on div "28 [DATE] [DATE] Sun Mon Tue Wed Thu Fri Sat 29 30 31 1 2 3 4 5 6 7 8 9 10 11 1…" at bounding box center [302, 70] width 512 height 399
click at [270, 46] on button at bounding box center [270, 48] width 19 height 19
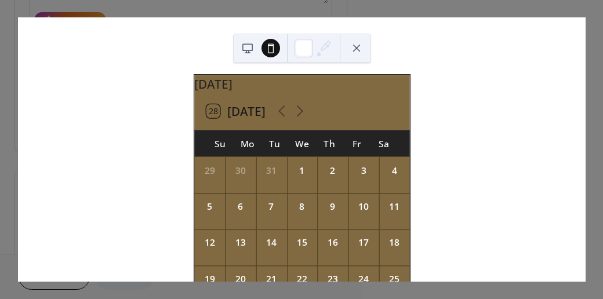
scroll to position [3, 0]
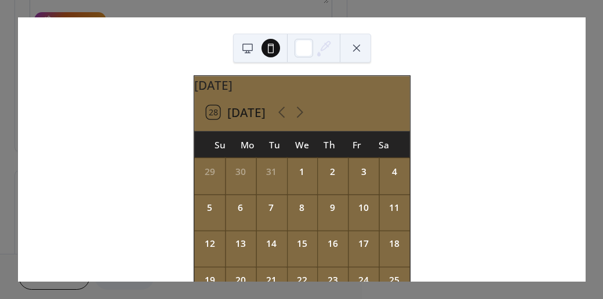
click at [280, 118] on icon at bounding box center [281, 113] width 6 height 12
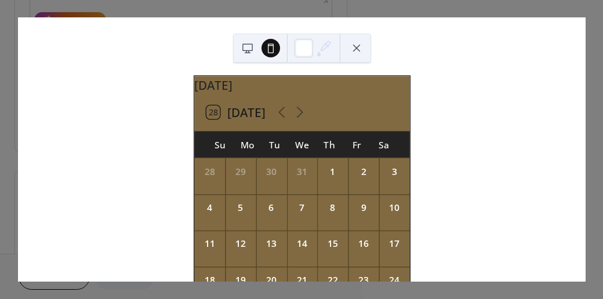
click at [280, 118] on icon at bounding box center [281, 113] width 6 height 12
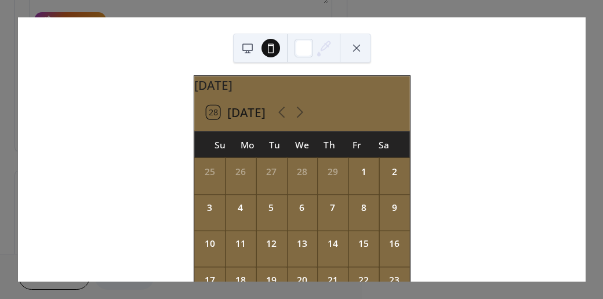
click at [280, 118] on icon at bounding box center [281, 113] width 6 height 12
click at [301, 121] on icon at bounding box center [299, 112] width 18 height 18
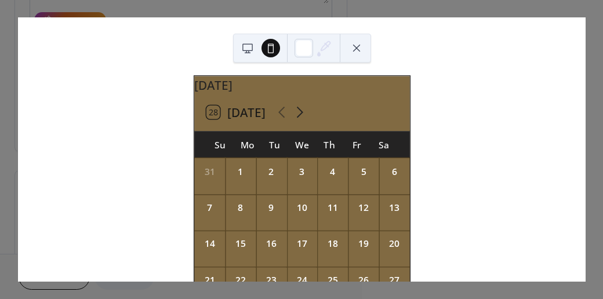
click at [301, 121] on icon at bounding box center [299, 112] width 18 height 18
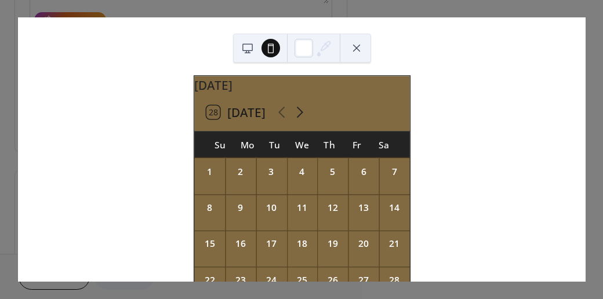
click at [301, 121] on icon at bounding box center [299, 112] width 18 height 18
click at [301, 118] on icon at bounding box center [299, 112] width 18 height 18
click at [303, 121] on icon at bounding box center [299, 112] width 18 height 18
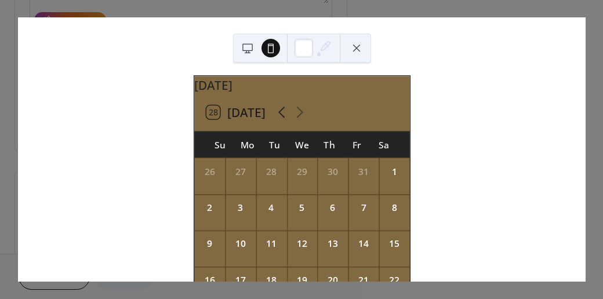
click at [282, 118] on icon at bounding box center [281, 113] width 6 height 12
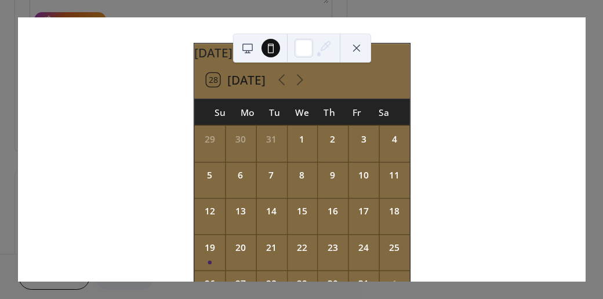
scroll to position [50, 0]
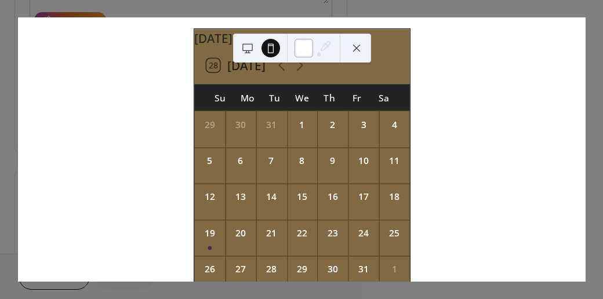
click at [309, 46] on div at bounding box center [303, 48] width 19 height 19
click at [356, 45] on button at bounding box center [356, 48] width 19 height 19
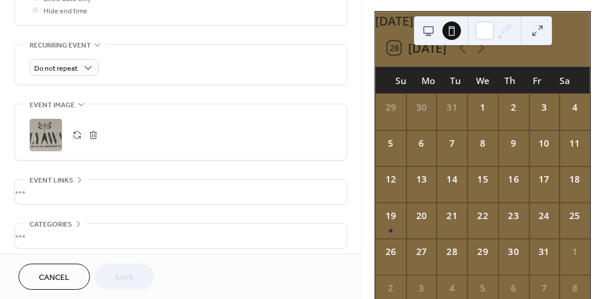
scroll to position [577, 0]
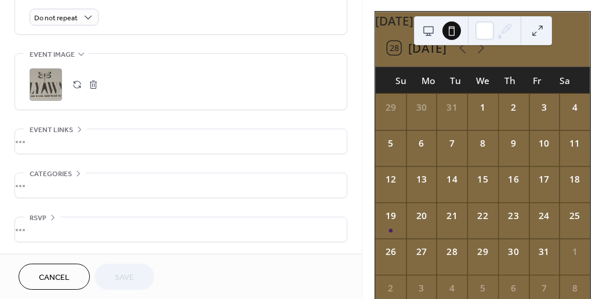
click at [36, 154] on div "•••" at bounding box center [180, 141] width 331 height 24
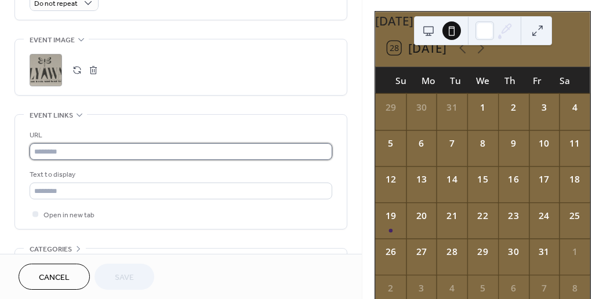
click at [60, 160] on input "text" at bounding box center [181, 151] width 302 height 17
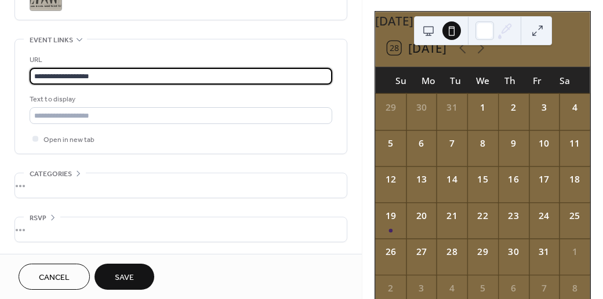
scroll to position [634, 0]
type input "**********"
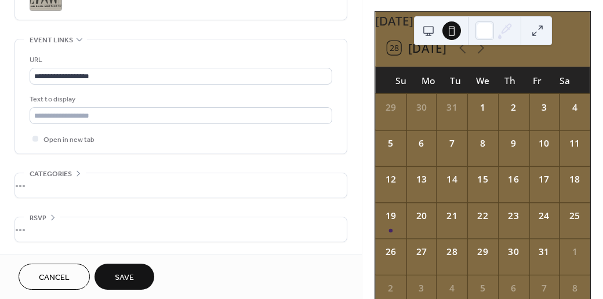
click at [129, 277] on span "Save" at bounding box center [124, 278] width 19 height 12
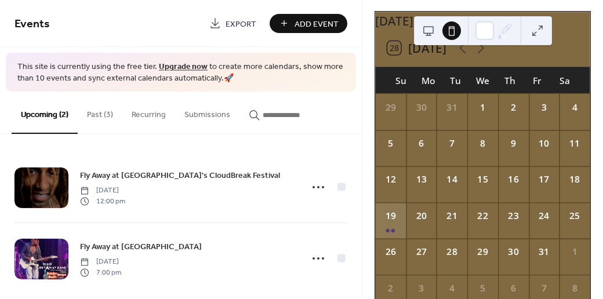
click at [402, 227] on div "19" at bounding box center [390, 220] width 31 height 36
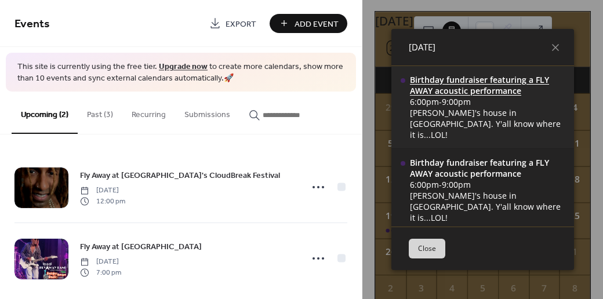
click at [476, 90] on div "Birthday fundraiser featuring a FLY AWAY acoustic performance" at bounding box center [487, 85] width 155 height 22
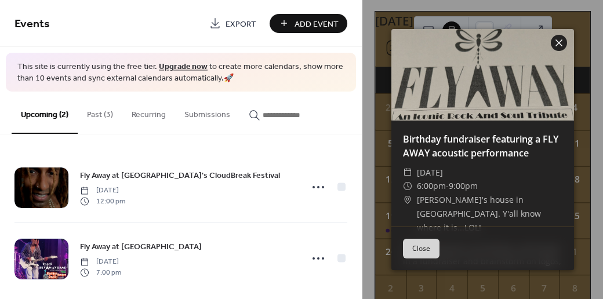
click at [556, 42] on icon at bounding box center [559, 43] width 14 height 14
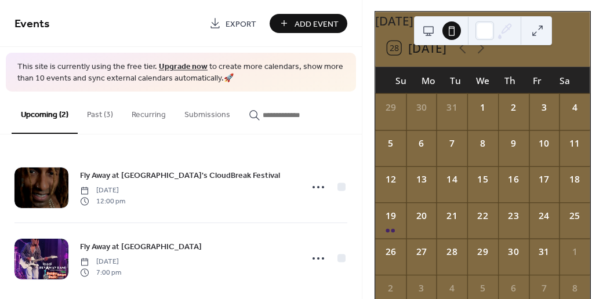
click at [99, 112] on button "Past (3)" at bounding box center [100, 112] width 45 height 41
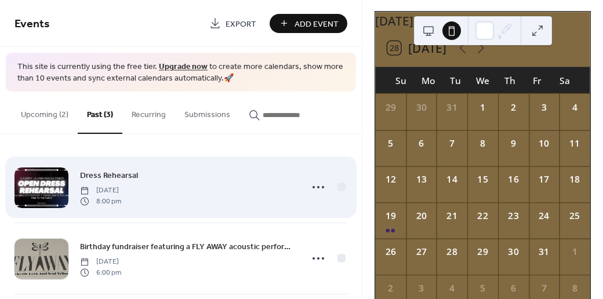
scroll to position [83, 0]
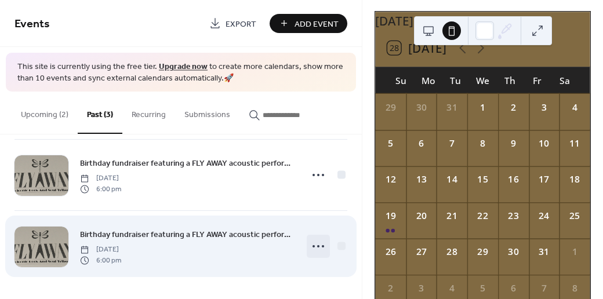
click at [316, 246] on icon at bounding box center [318, 246] width 19 height 19
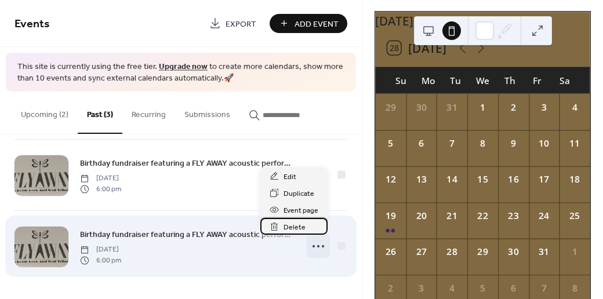
click at [287, 226] on span "Delete" at bounding box center [294, 227] width 22 height 12
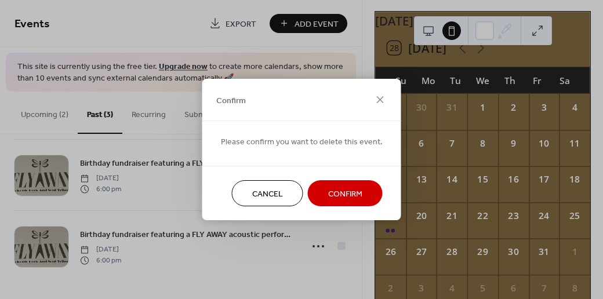
click at [294, 225] on div "Confirm Please confirm you want to delete this event. Cancel Confirm" at bounding box center [301, 149] width 603 height 299
click at [347, 191] on span "Confirm" at bounding box center [345, 194] width 34 height 12
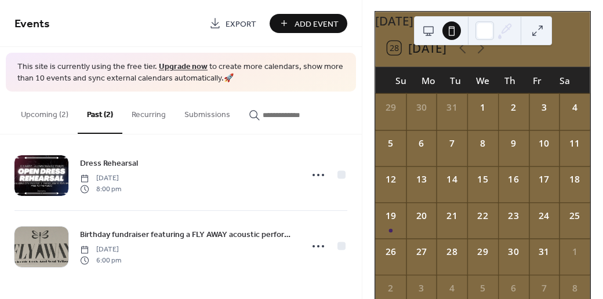
scroll to position [12, 0]
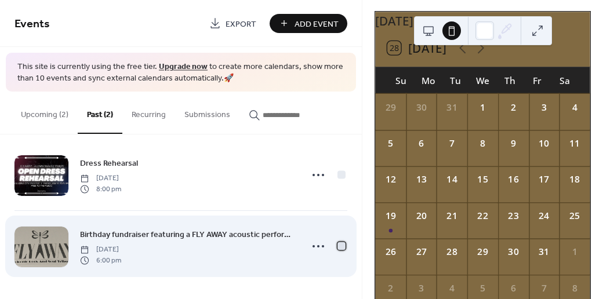
click at [338, 244] on div at bounding box center [341, 246] width 8 height 8
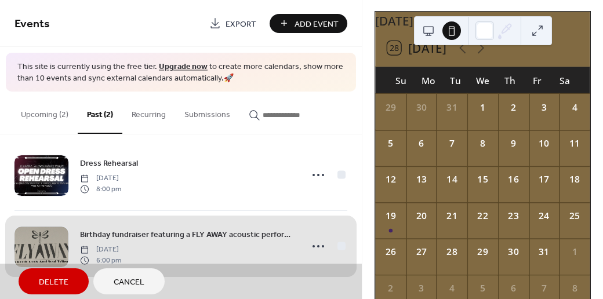
click at [143, 284] on span "Cancel" at bounding box center [129, 282] width 31 height 12
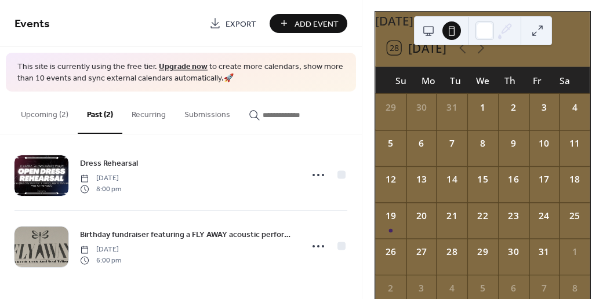
drag, startPoint x: 554, startPoint y: 54, endPoint x: 575, endPoint y: 50, distance: 21.9
click at [575, 50] on div "28 [DATE]" at bounding box center [482, 48] width 215 height 36
click at [199, 112] on button "Submissions" at bounding box center [207, 112] width 64 height 41
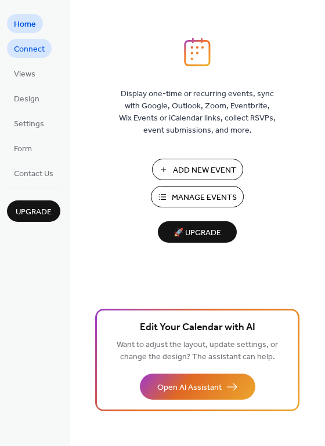
click at [28, 49] on span "Connect" at bounding box center [29, 49] width 31 height 12
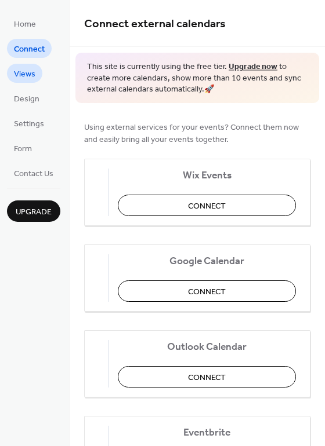
click at [30, 73] on span "Views" at bounding box center [24, 74] width 21 height 12
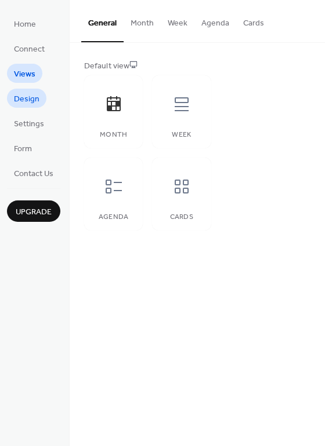
click at [30, 99] on span "Design" at bounding box center [26, 99] width 25 height 12
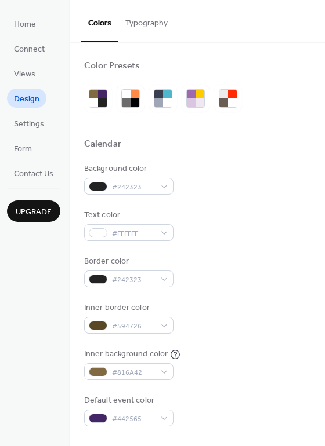
click at [28, 27] on span "Home" at bounding box center [25, 25] width 22 height 12
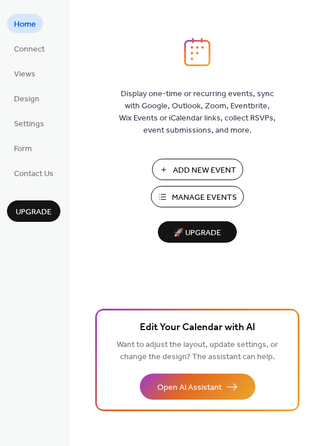
click at [186, 197] on span "Manage Events" at bounding box center [204, 198] width 65 height 12
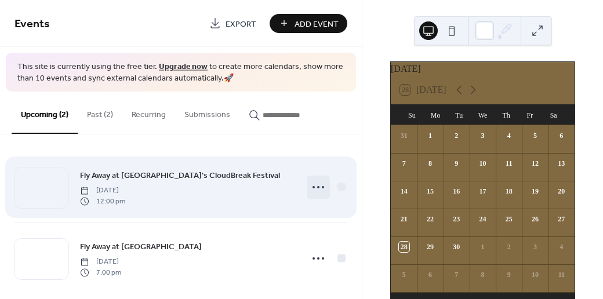
click at [320, 189] on icon at bounding box center [318, 187] width 19 height 19
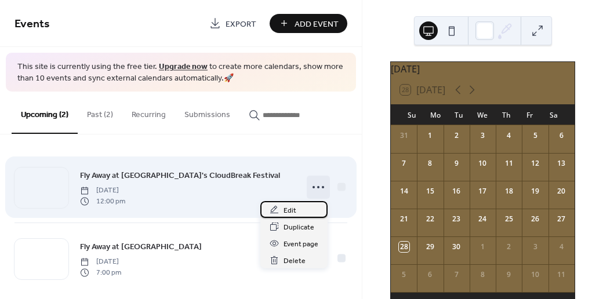
click at [293, 209] on span "Edit" at bounding box center [289, 211] width 13 height 12
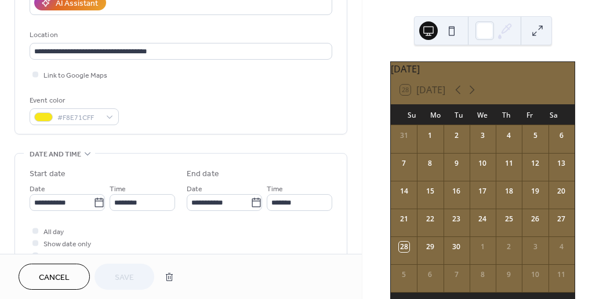
scroll to position [271, 0]
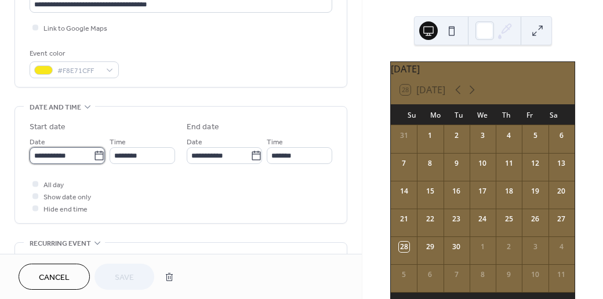
click at [41, 156] on input "**********" at bounding box center [62, 155] width 64 height 17
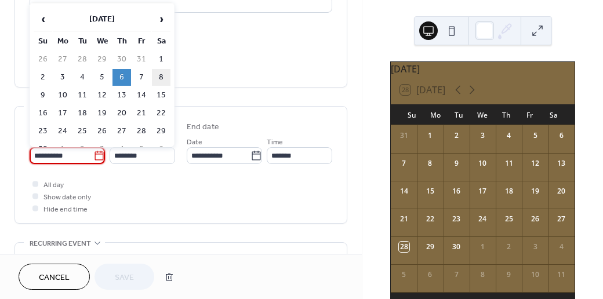
click at [157, 75] on td "8" at bounding box center [161, 77] width 19 height 17
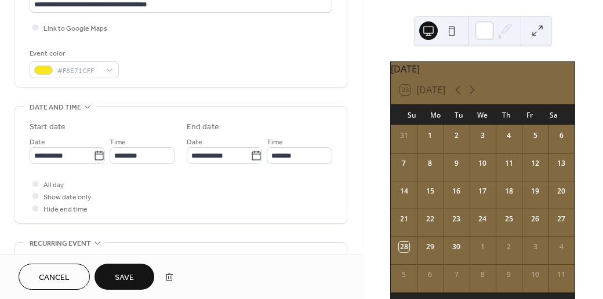
type input "**********"
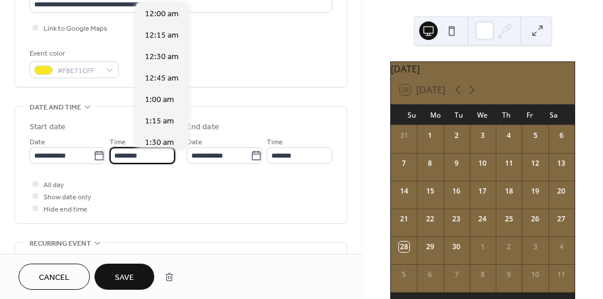
scroll to position [1029, 0]
drag, startPoint x: 150, startPoint y: 154, endPoint x: 132, endPoint y: 159, distance: 18.0
click at [132, 159] on div "**********" at bounding box center [102, 149] width 145 height 29
click at [161, 14] on span "7:00 pm" at bounding box center [160, 14] width 30 height 12
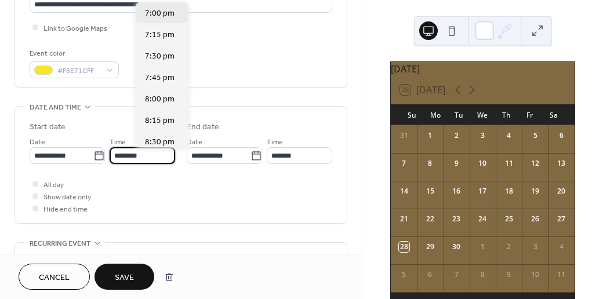
type input "*******"
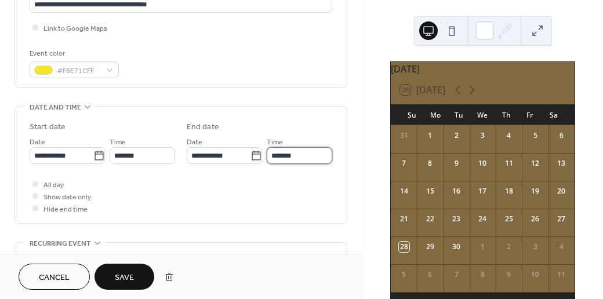
click at [267, 164] on input "*******" at bounding box center [299, 155] width 65 height 17
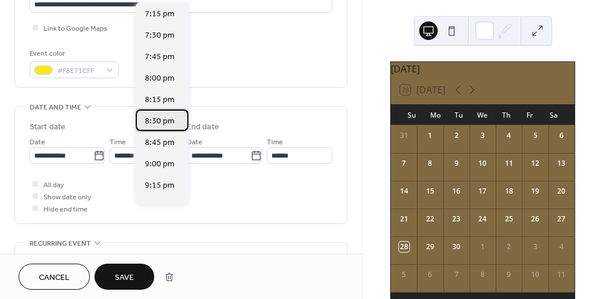
click at [161, 121] on span "8:30 pm" at bounding box center [160, 121] width 30 height 12
type input "*******"
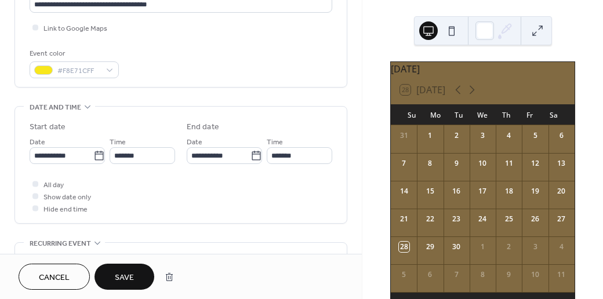
click at [268, 133] on label "End date" at bounding box center [259, 127] width 145 height 12
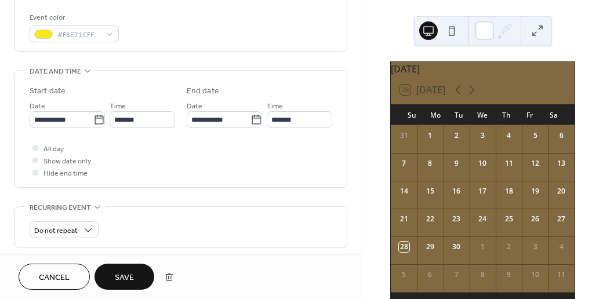
scroll to position [551, 0]
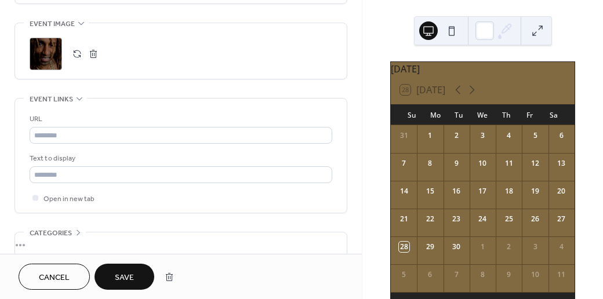
click at [130, 278] on span "Save" at bounding box center [124, 278] width 19 height 12
